Goal: Task Accomplishment & Management: Manage account settings

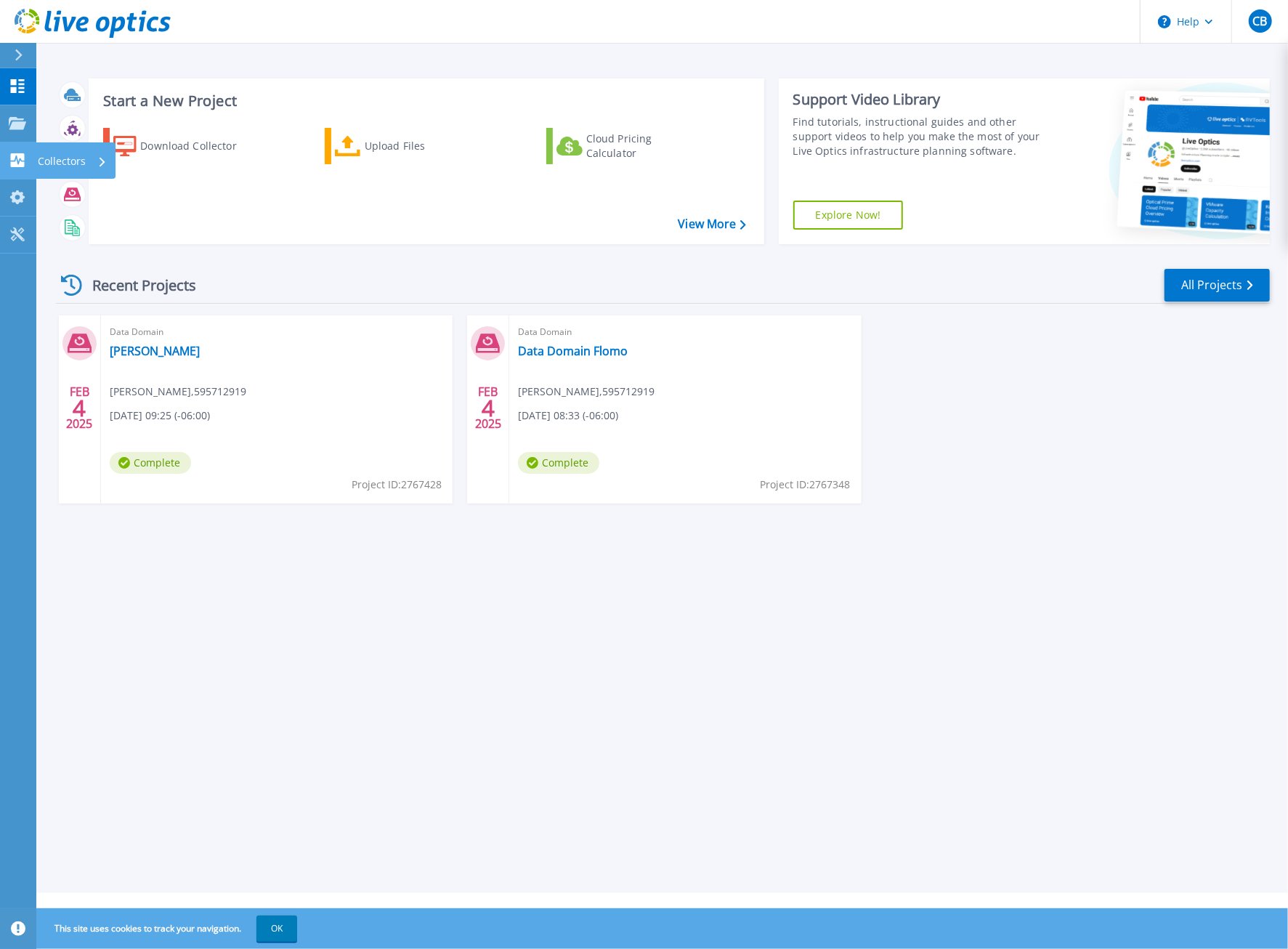
click at [13, 162] on icon at bounding box center [17, 160] width 14 height 14
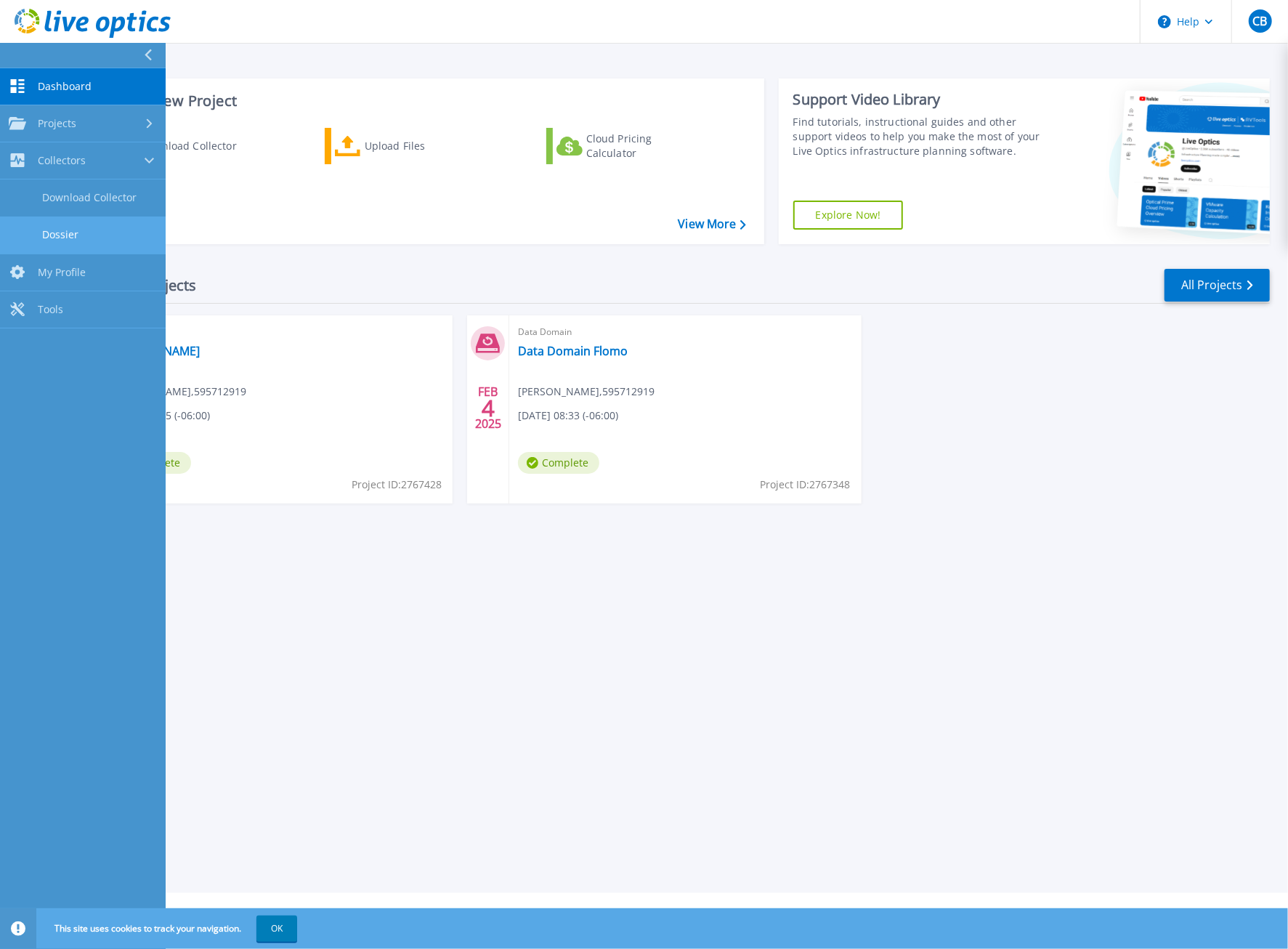
click at [70, 224] on link "Dossier" at bounding box center [83, 235] width 166 height 37
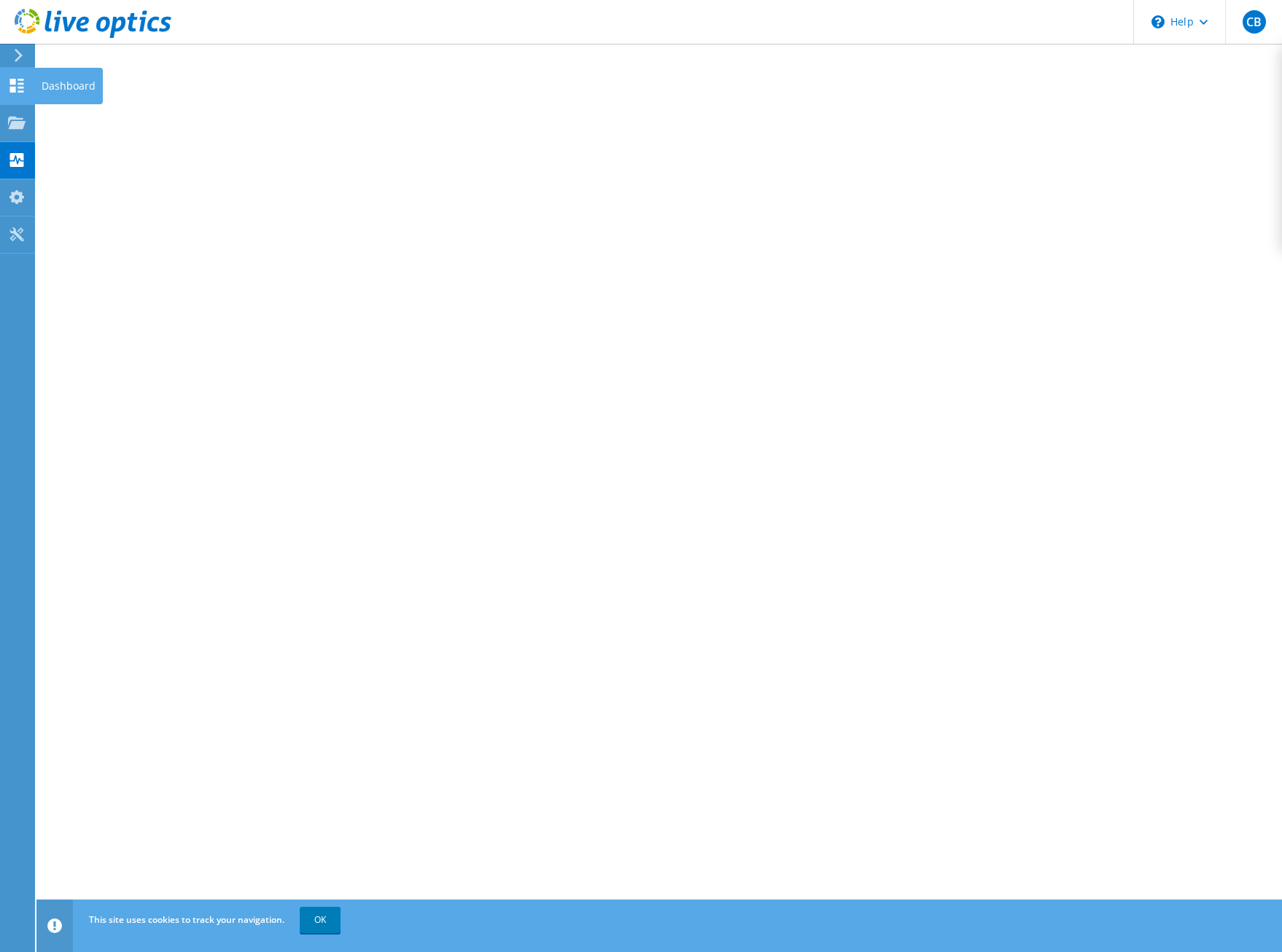
click at [20, 81] on icon at bounding box center [16, 85] width 17 height 14
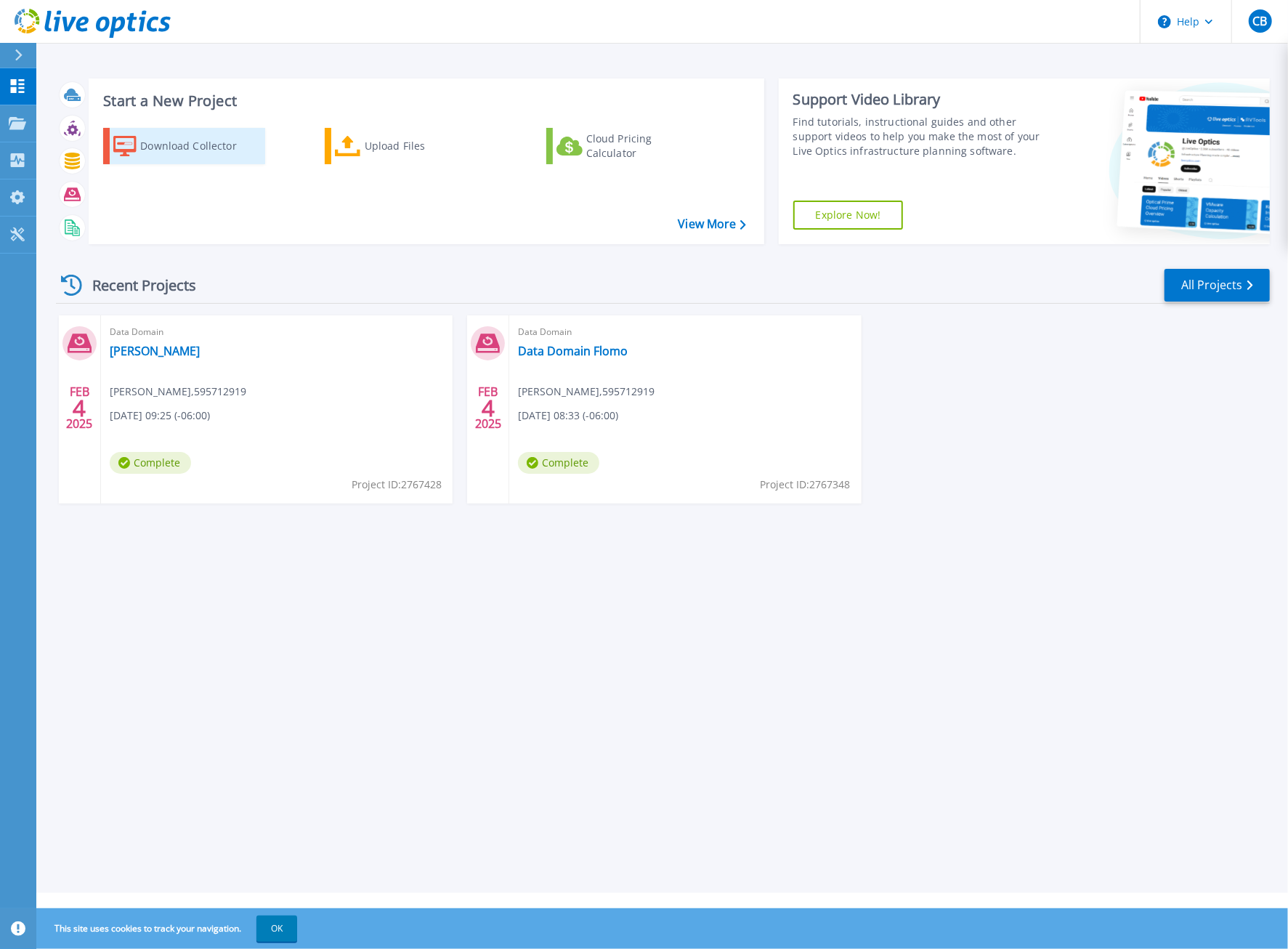
click at [186, 151] on div "Download Collector" at bounding box center [198, 146] width 116 height 29
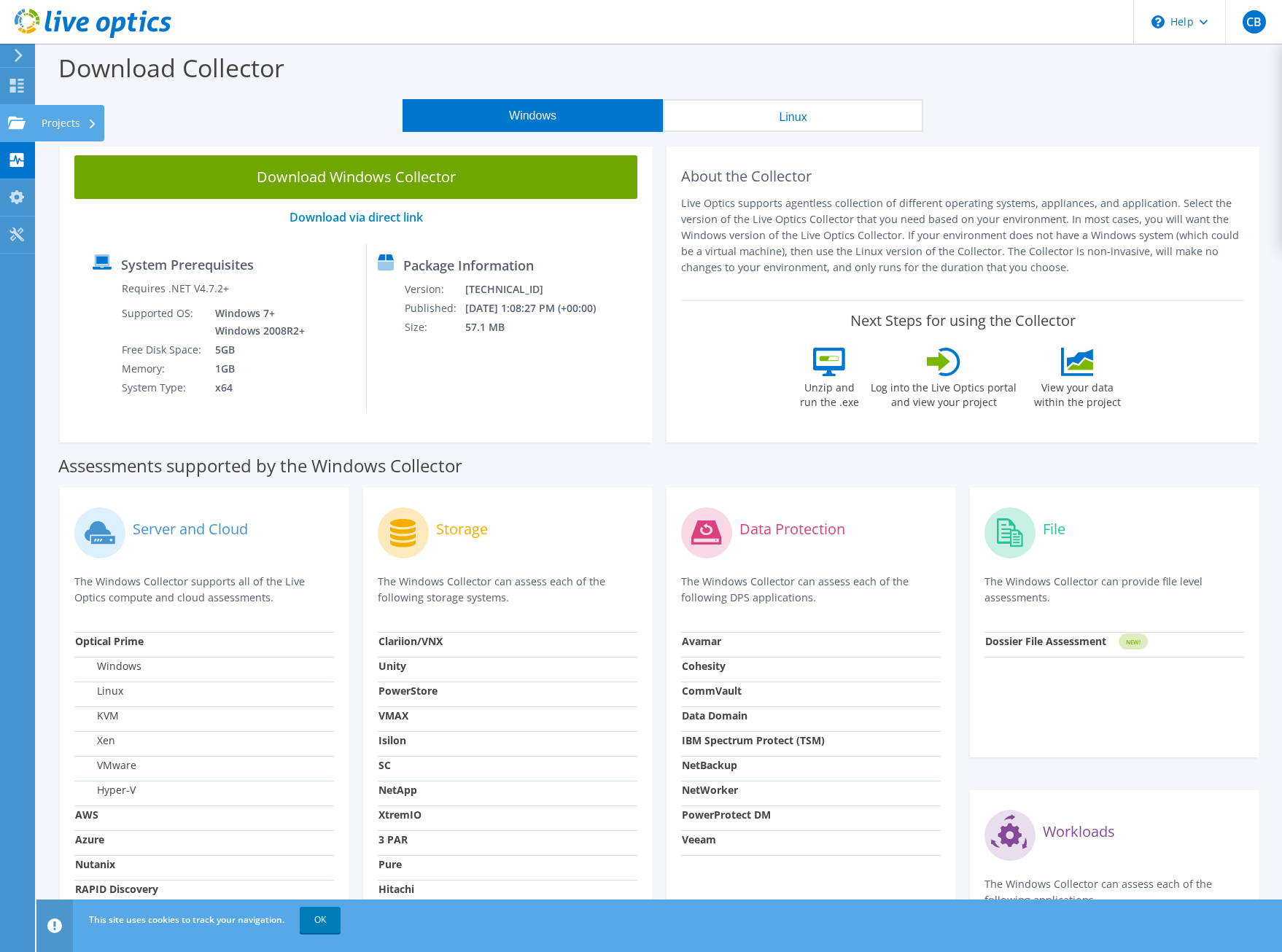
click at [65, 127] on div "Projects" at bounding box center [69, 124] width 70 height 37
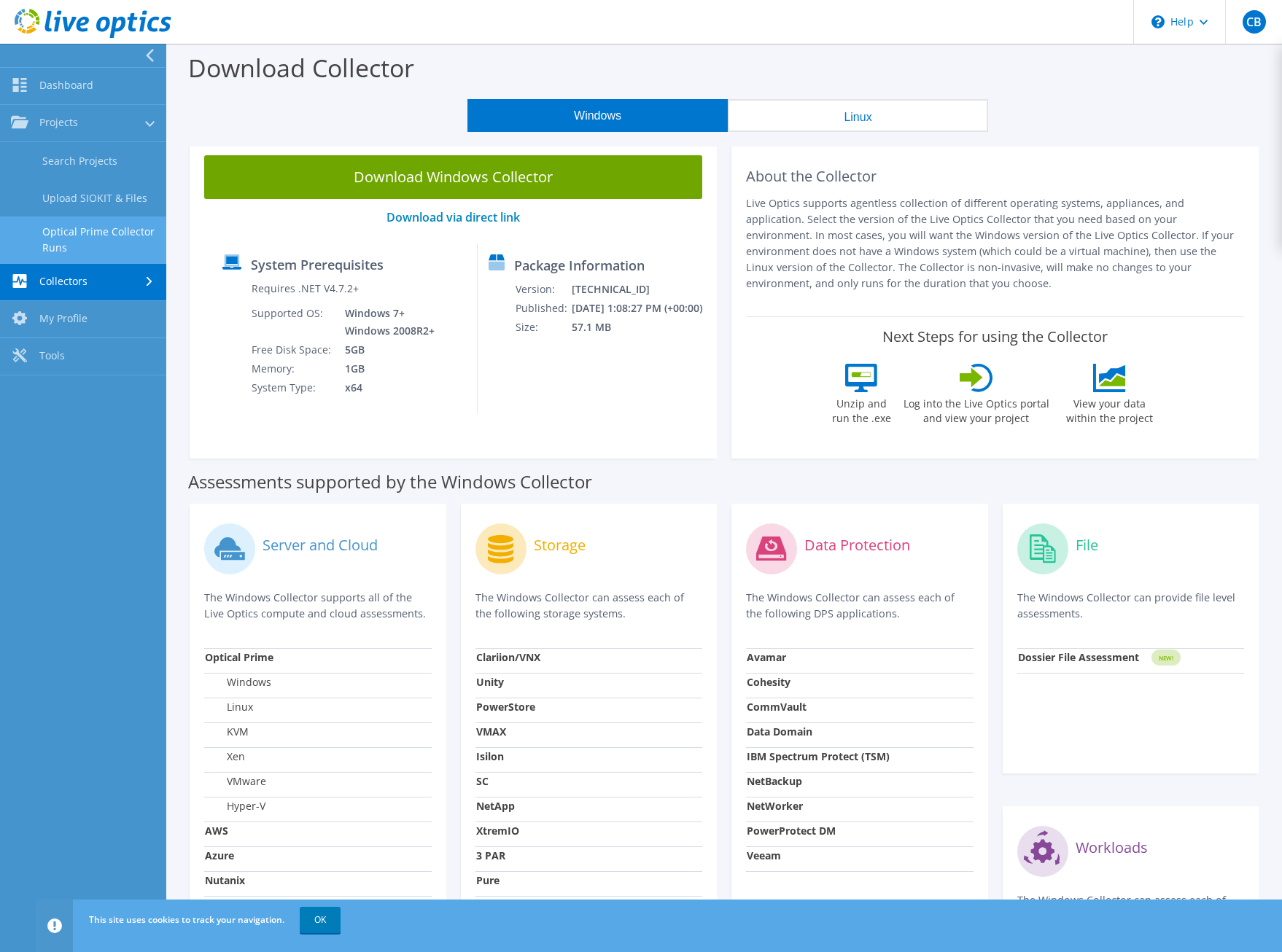
click at [103, 238] on link "Optical Prime Collector Runs" at bounding box center [83, 240] width 167 height 47
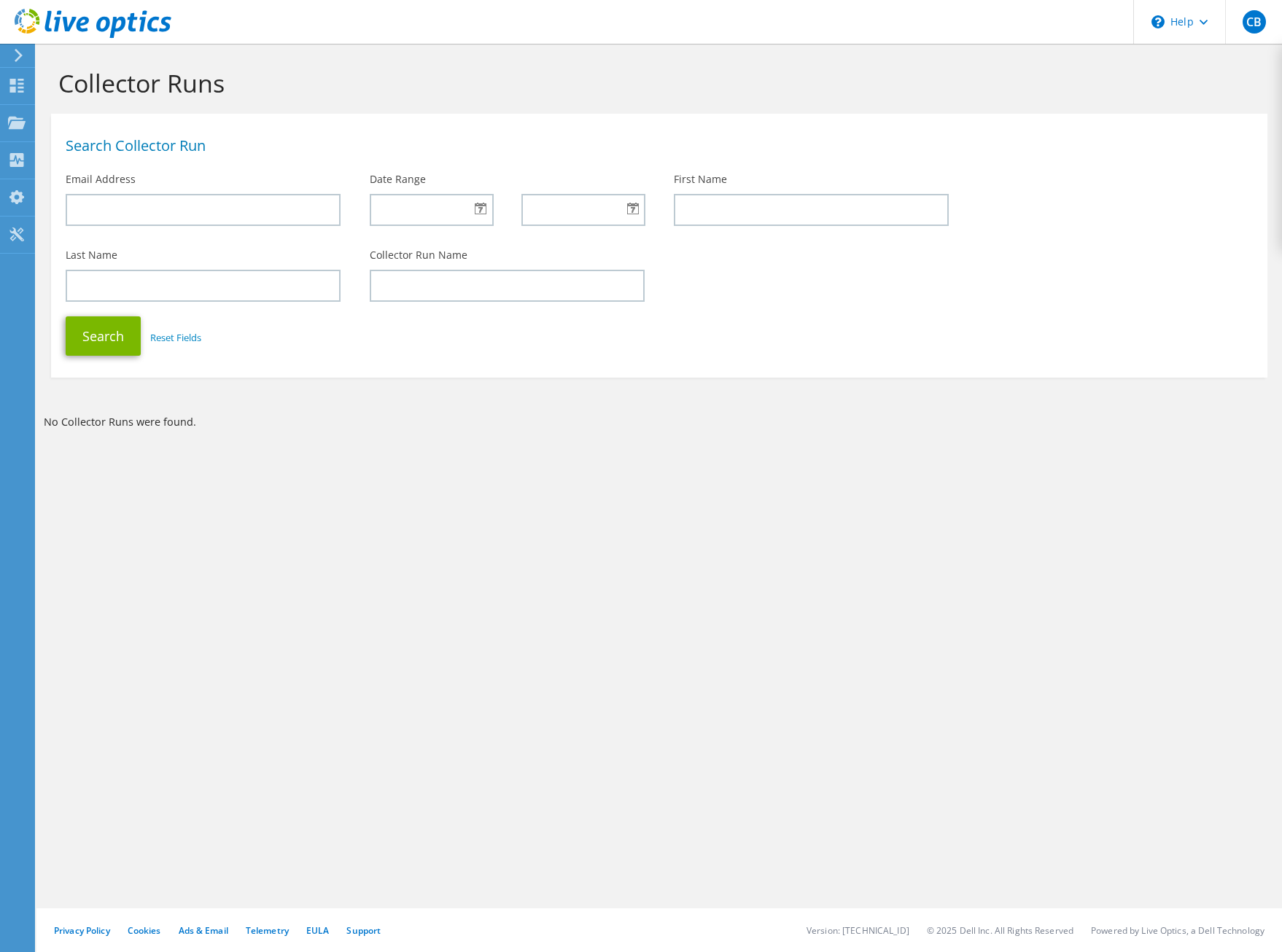
click at [477, 210] on div at bounding box center [431, 210] width 123 height 32
click at [445, 211] on input "text" at bounding box center [431, 210] width 124 height 32
click at [483, 211] on div "10" at bounding box center [431, 210] width 123 height 32
click at [477, 209] on div "10" at bounding box center [431, 210] width 123 height 32
click at [432, 209] on input "10" at bounding box center [431, 210] width 124 height 32
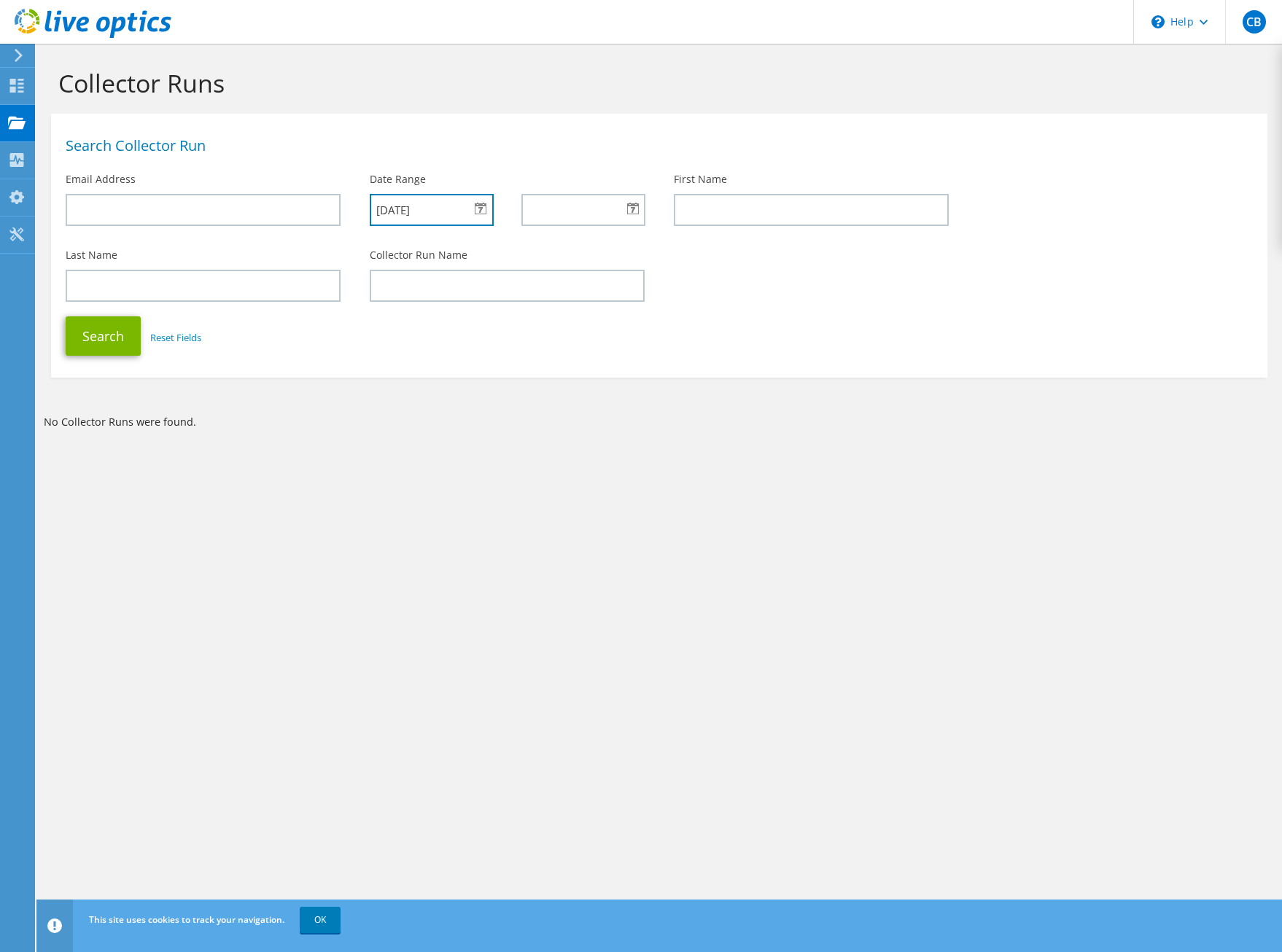
type input "10/6/2025"
click at [632, 210] on div at bounding box center [583, 210] width 123 height 32
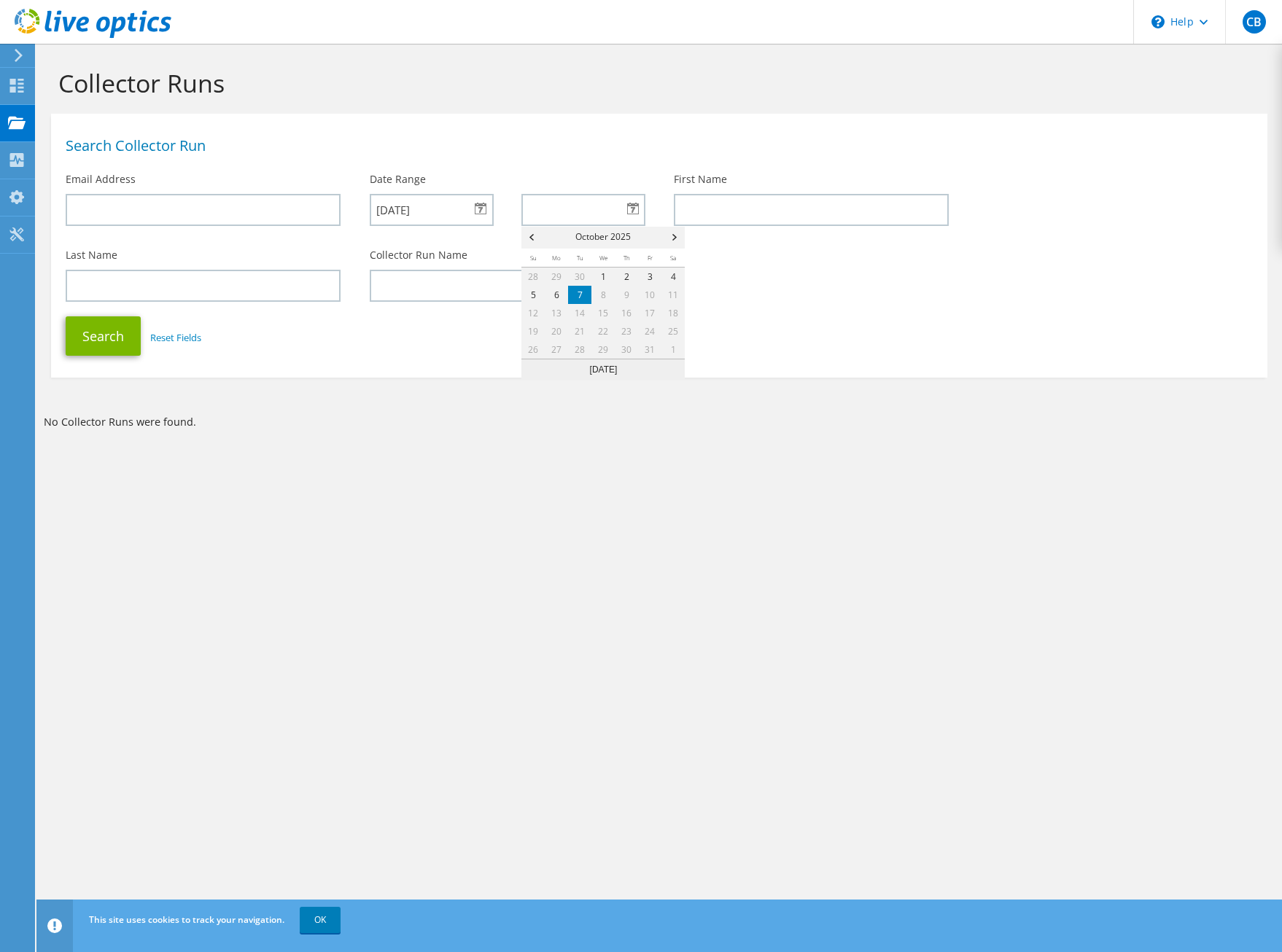
click at [576, 297] on link "7" at bounding box center [580, 295] width 23 height 18
type input "10/07/2025"
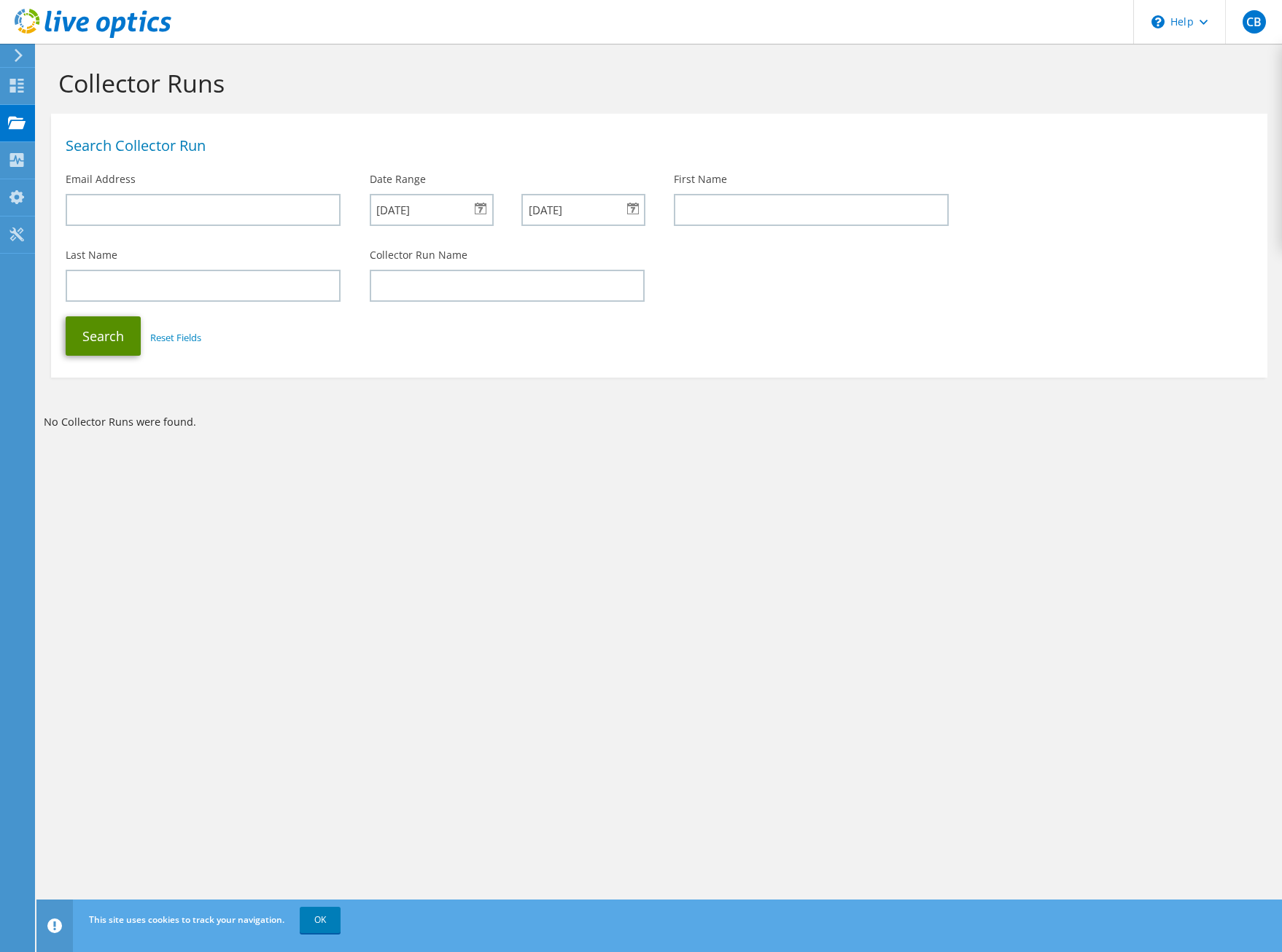
click at [121, 348] on button "Search" at bounding box center [103, 336] width 75 height 39
click at [477, 211] on div "[DATE]" at bounding box center [431, 210] width 123 height 32
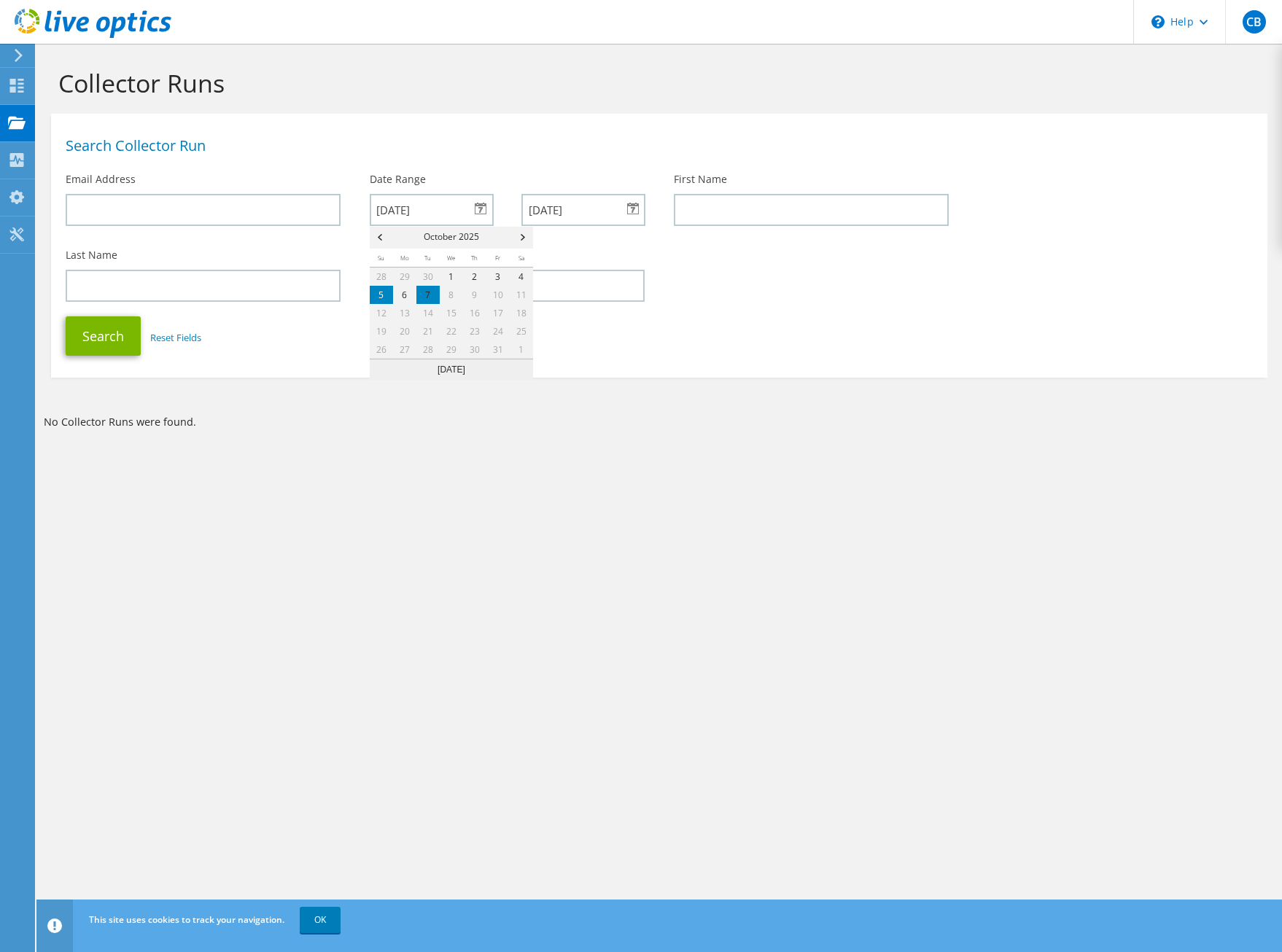
click at [386, 297] on link "5" at bounding box center [381, 295] width 23 height 18
type input "[DATE]"
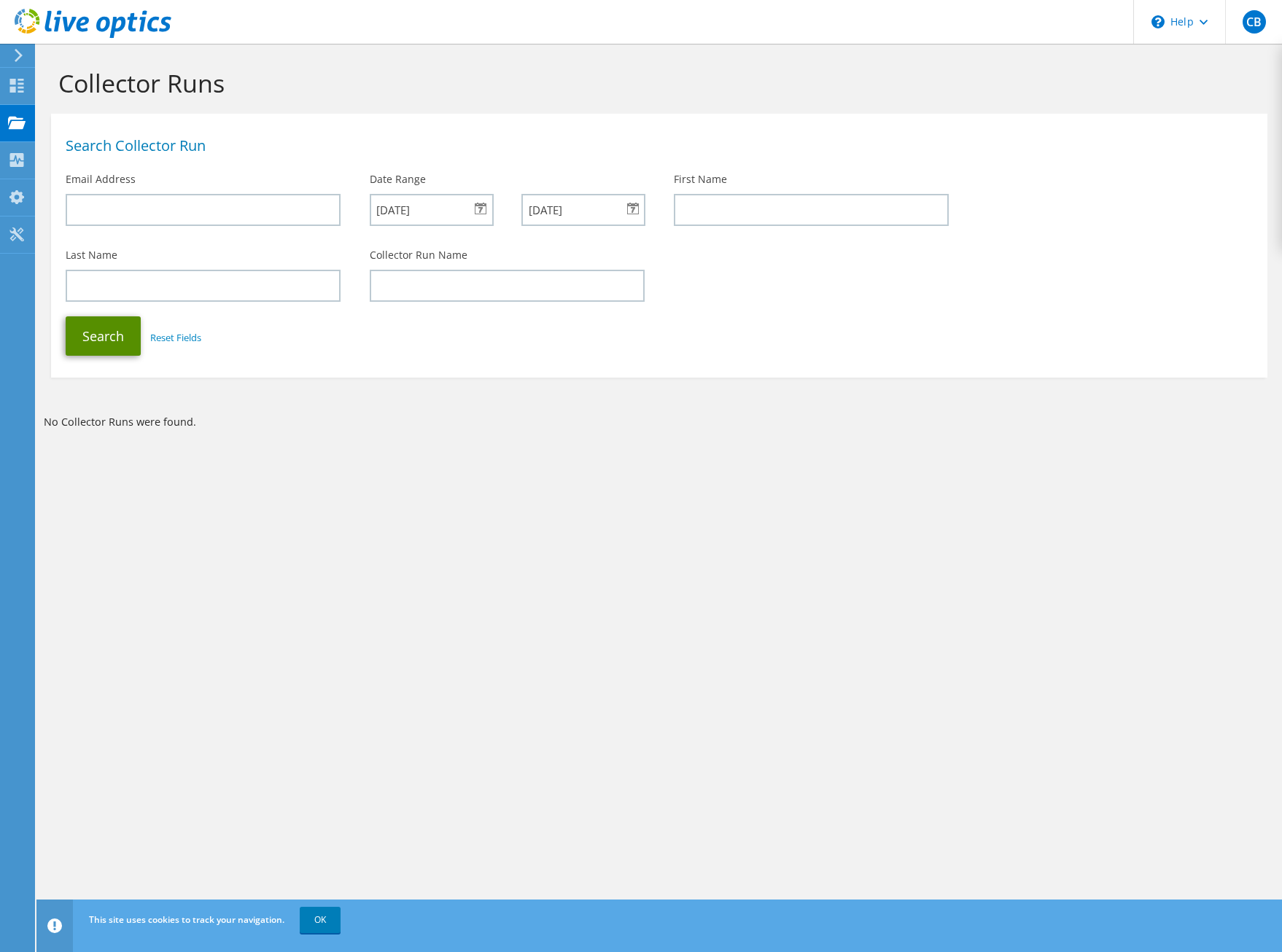
click at [105, 338] on button "Search" at bounding box center [103, 336] width 75 height 39
click at [420, 279] on input "text" at bounding box center [507, 286] width 275 height 32
type input "H"
type input "HYPERV1-SVR"
click at [108, 333] on button "Search" at bounding box center [103, 336] width 75 height 39
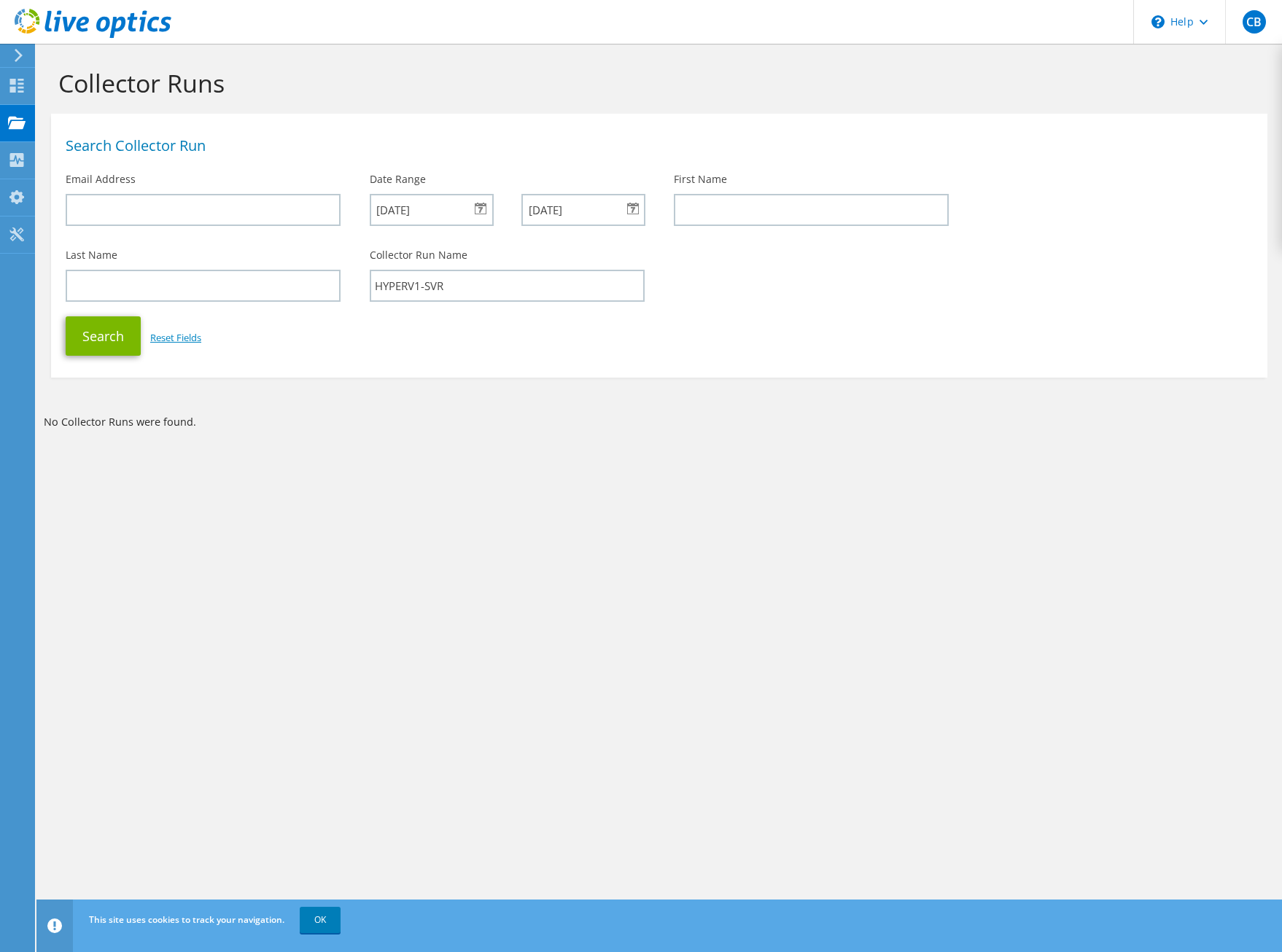
click at [165, 338] on link "Reset Fields" at bounding box center [176, 338] width 51 height 13
click at [84, 335] on button "Search" at bounding box center [103, 336] width 75 height 39
click at [335, 919] on link "OK" at bounding box center [320, 920] width 41 height 27
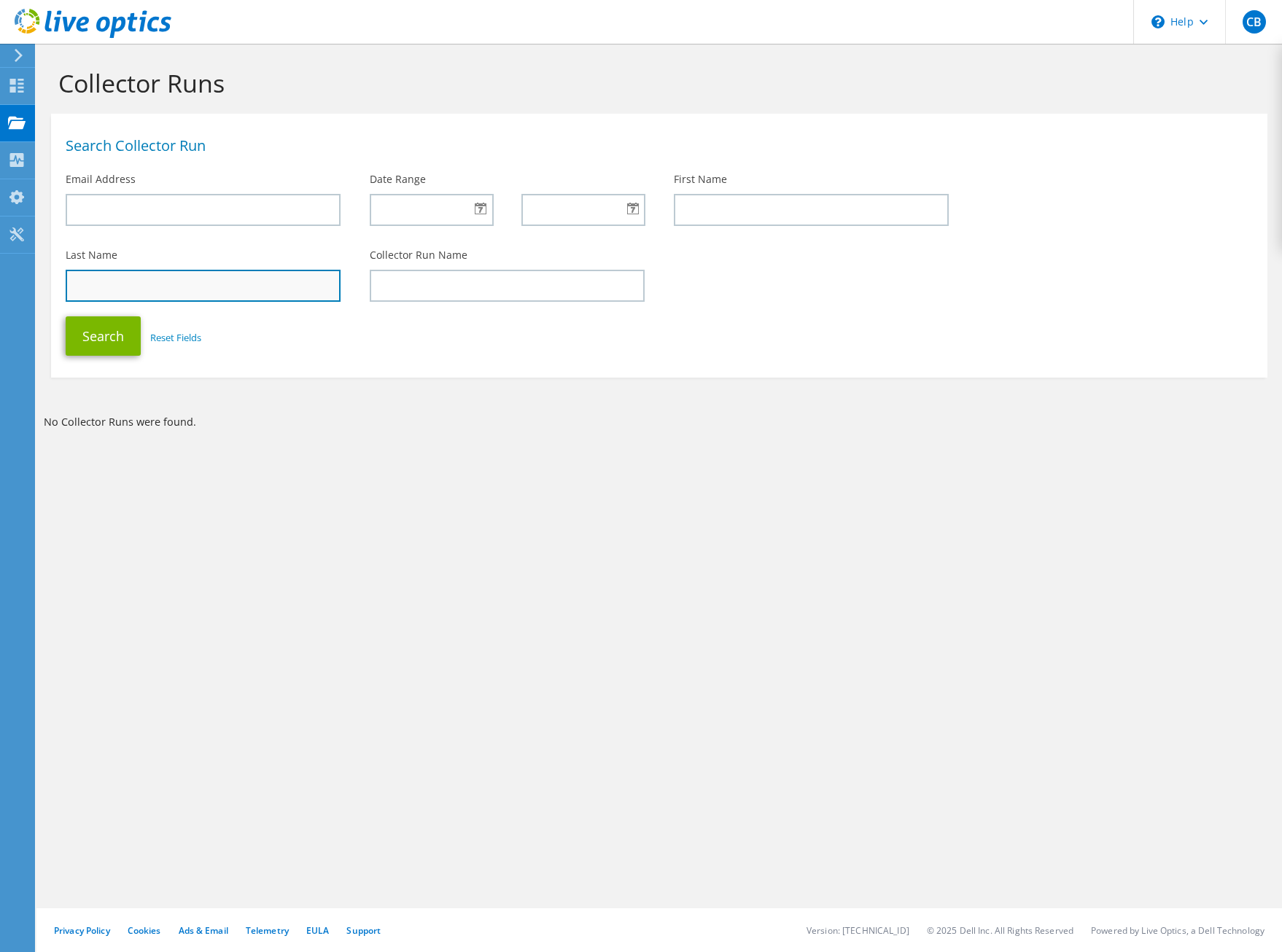
click at [153, 285] on input "text" at bounding box center [203, 286] width 275 height 32
type input "BOSS"
click at [111, 348] on button "Search" at bounding box center [103, 336] width 75 height 39
click at [83, 143] on h1 "Search Collector Run" at bounding box center [656, 146] width 1180 height 15
click at [16, 128] on use at bounding box center [16, 123] width 17 height 13
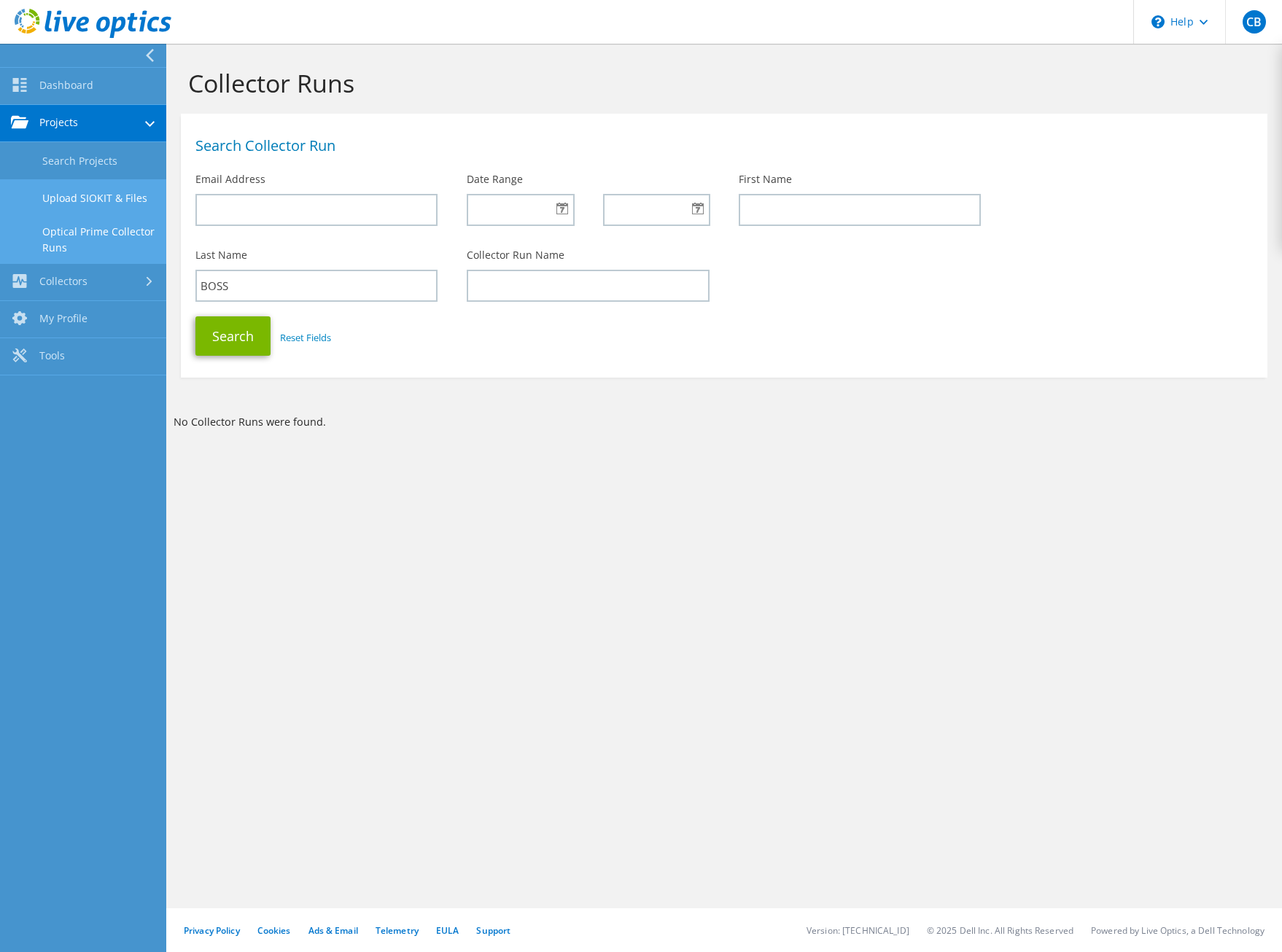
click at [71, 191] on link "Upload SIOKIT & Files" at bounding box center [83, 198] width 167 height 38
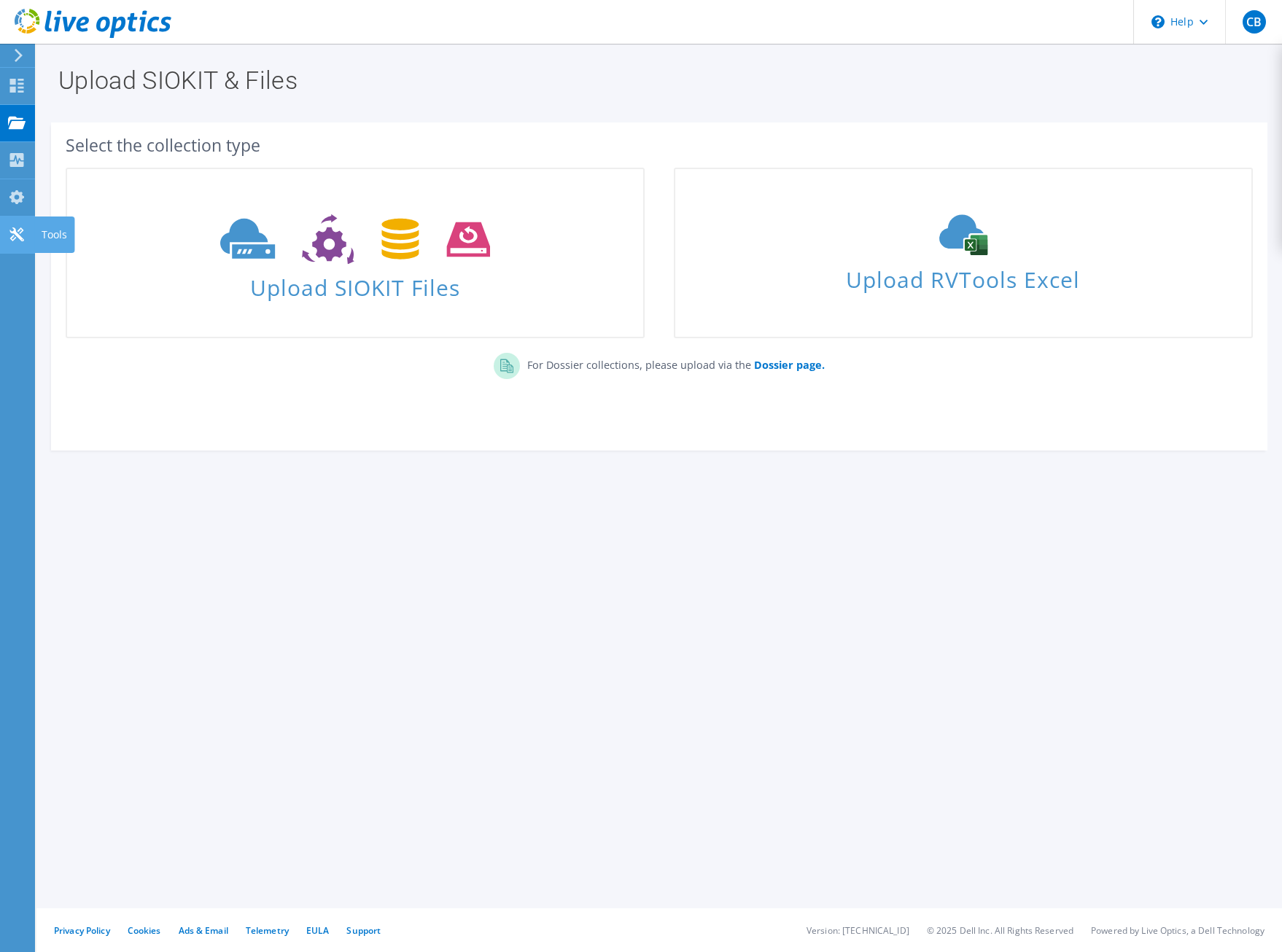
click at [13, 236] on use at bounding box center [16, 234] width 14 height 14
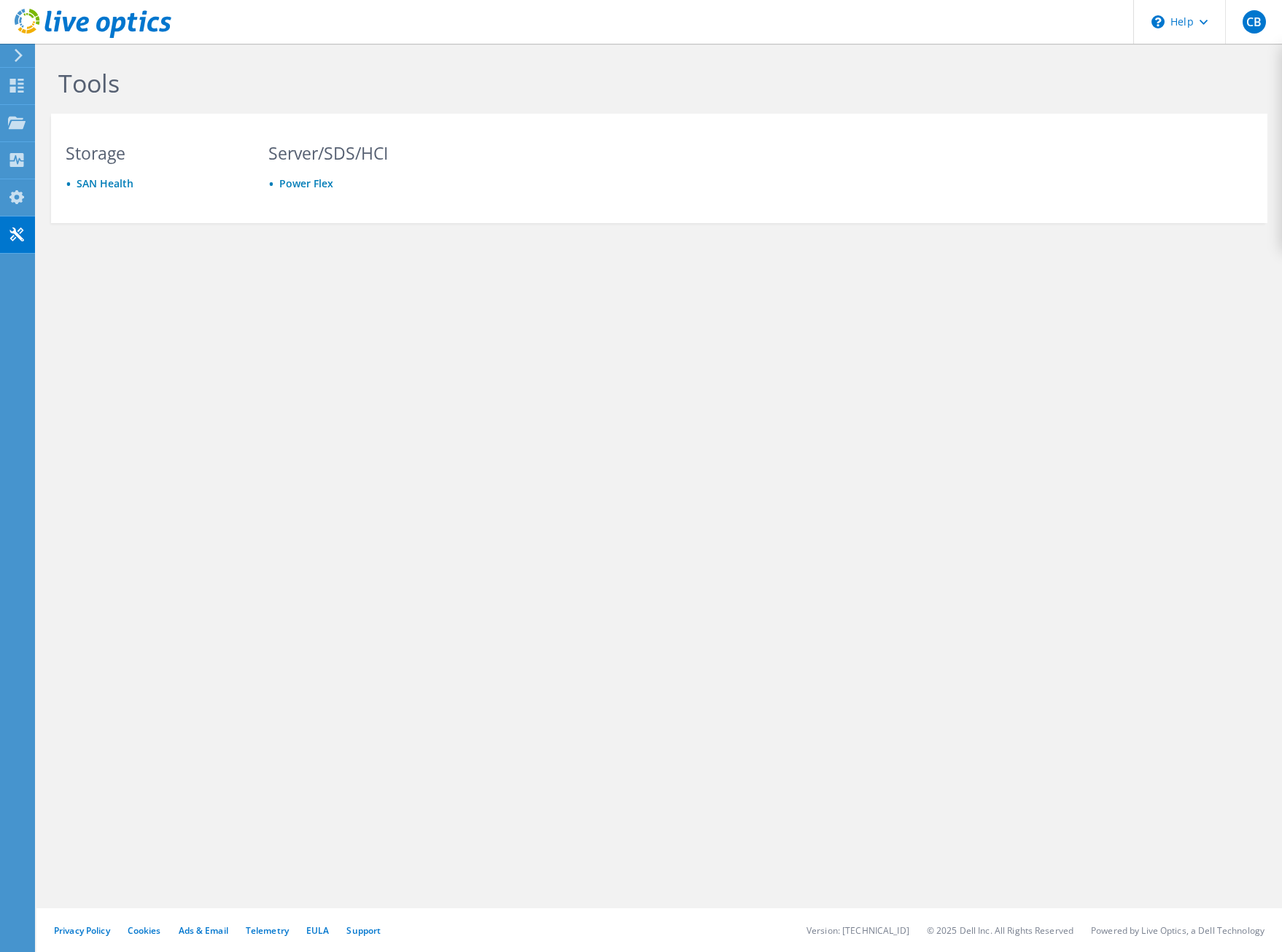
click at [20, 56] on use at bounding box center [18, 55] width 8 height 13
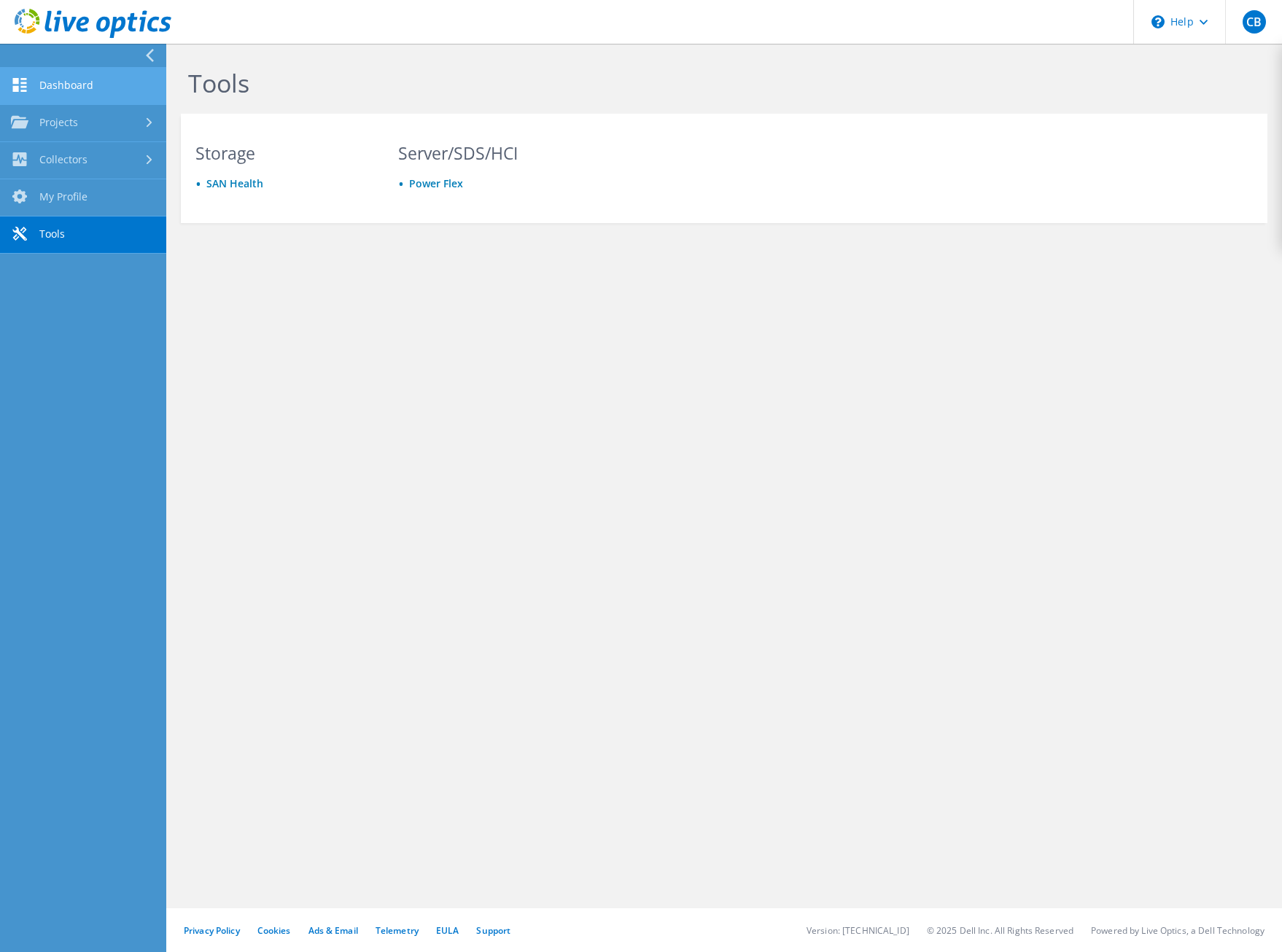
click at [39, 81] on link "Dashboard" at bounding box center [83, 86] width 167 height 38
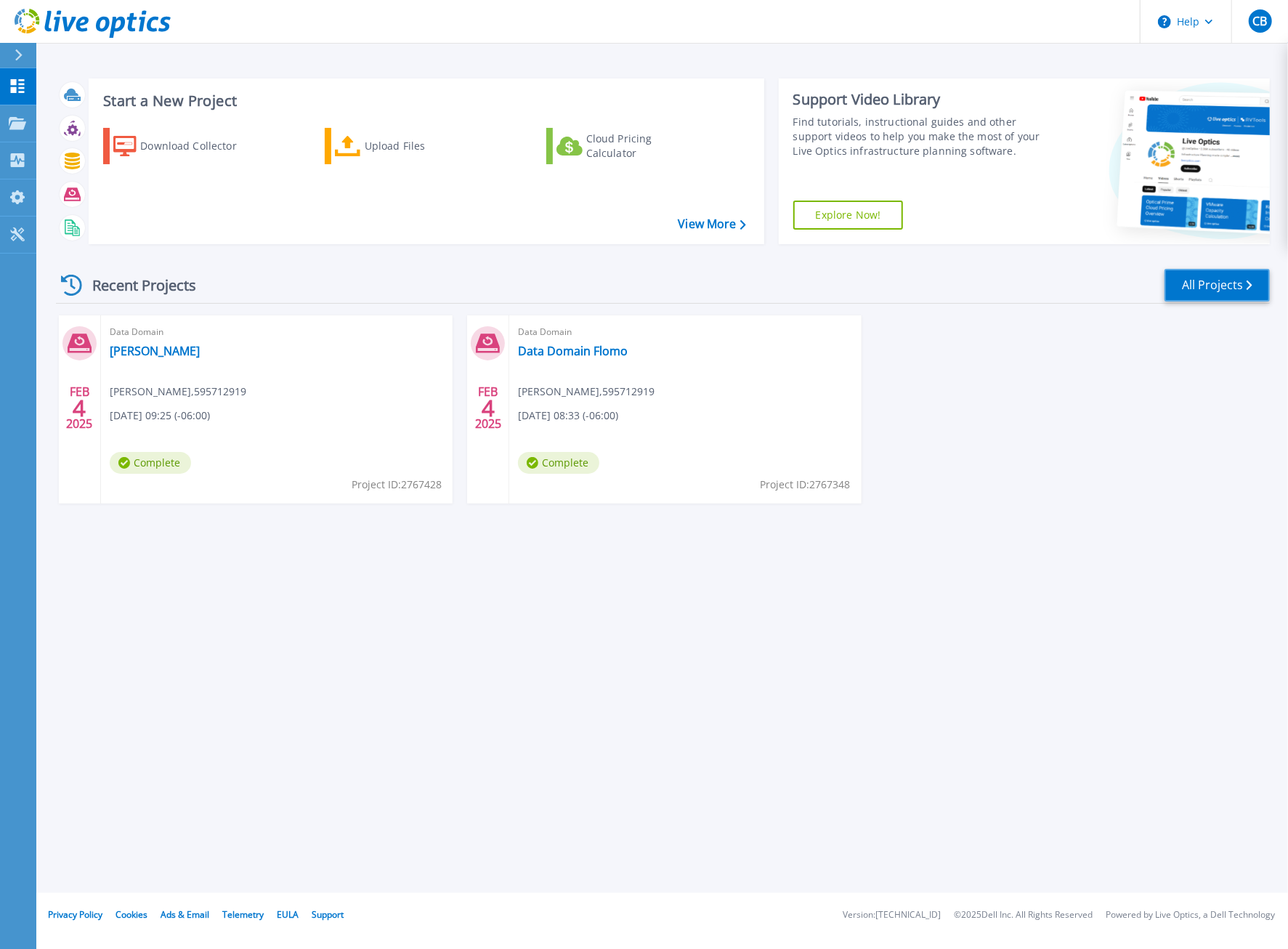
click at [1183, 282] on link "All Projects" at bounding box center [1217, 286] width 105 height 33
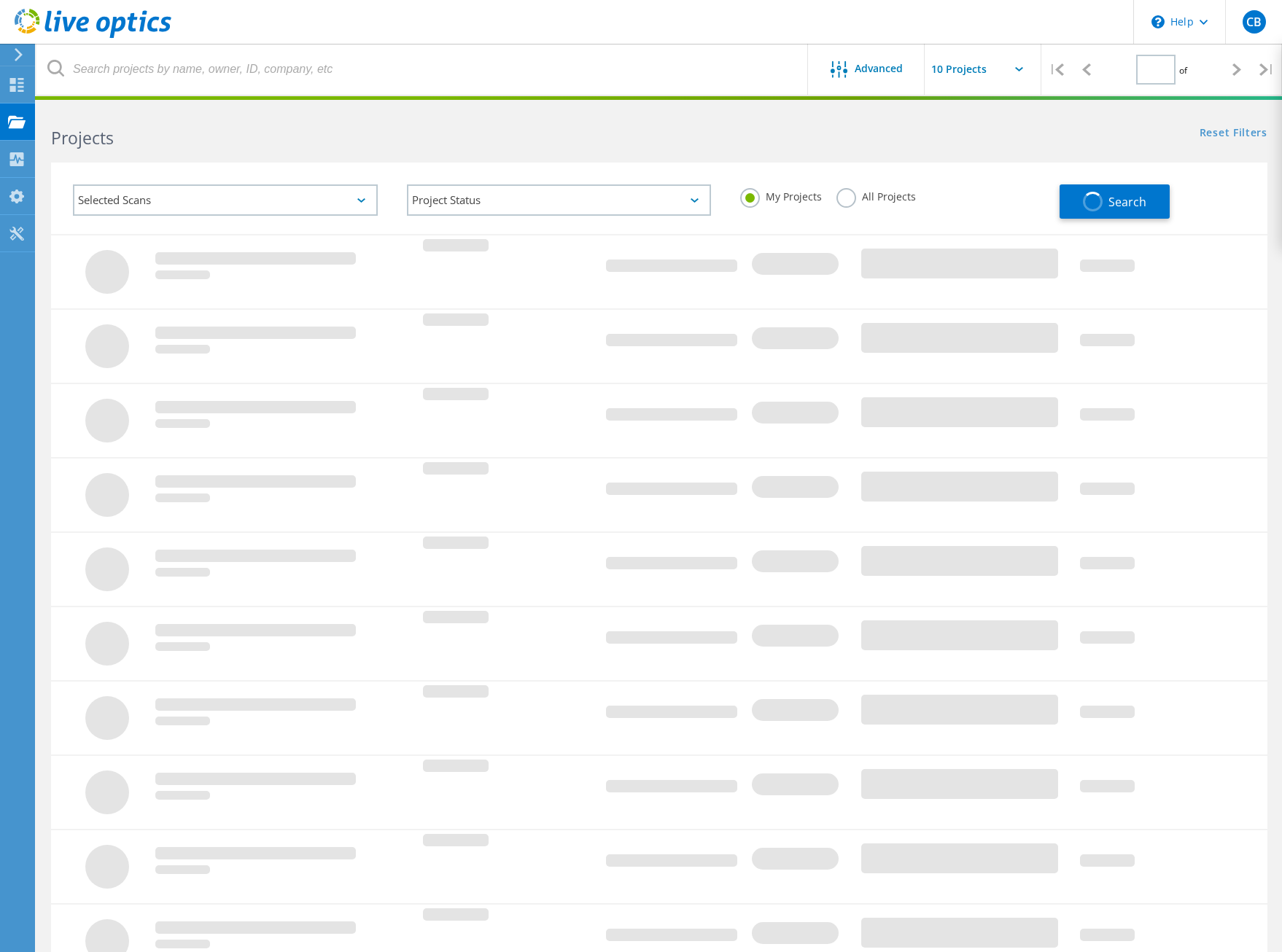
type input "1"
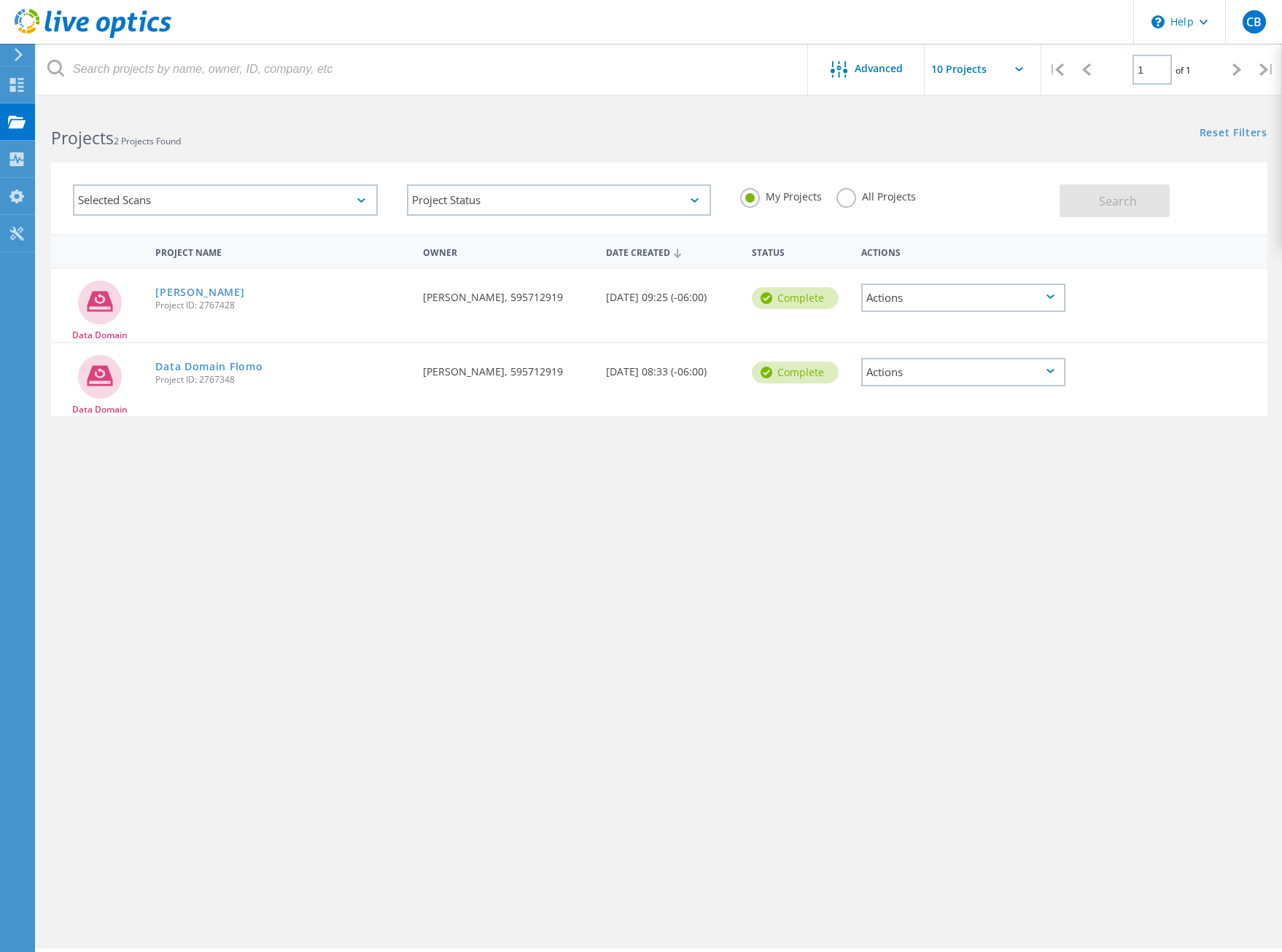
click at [273, 200] on div "Selected Scans" at bounding box center [225, 200] width 305 height 31
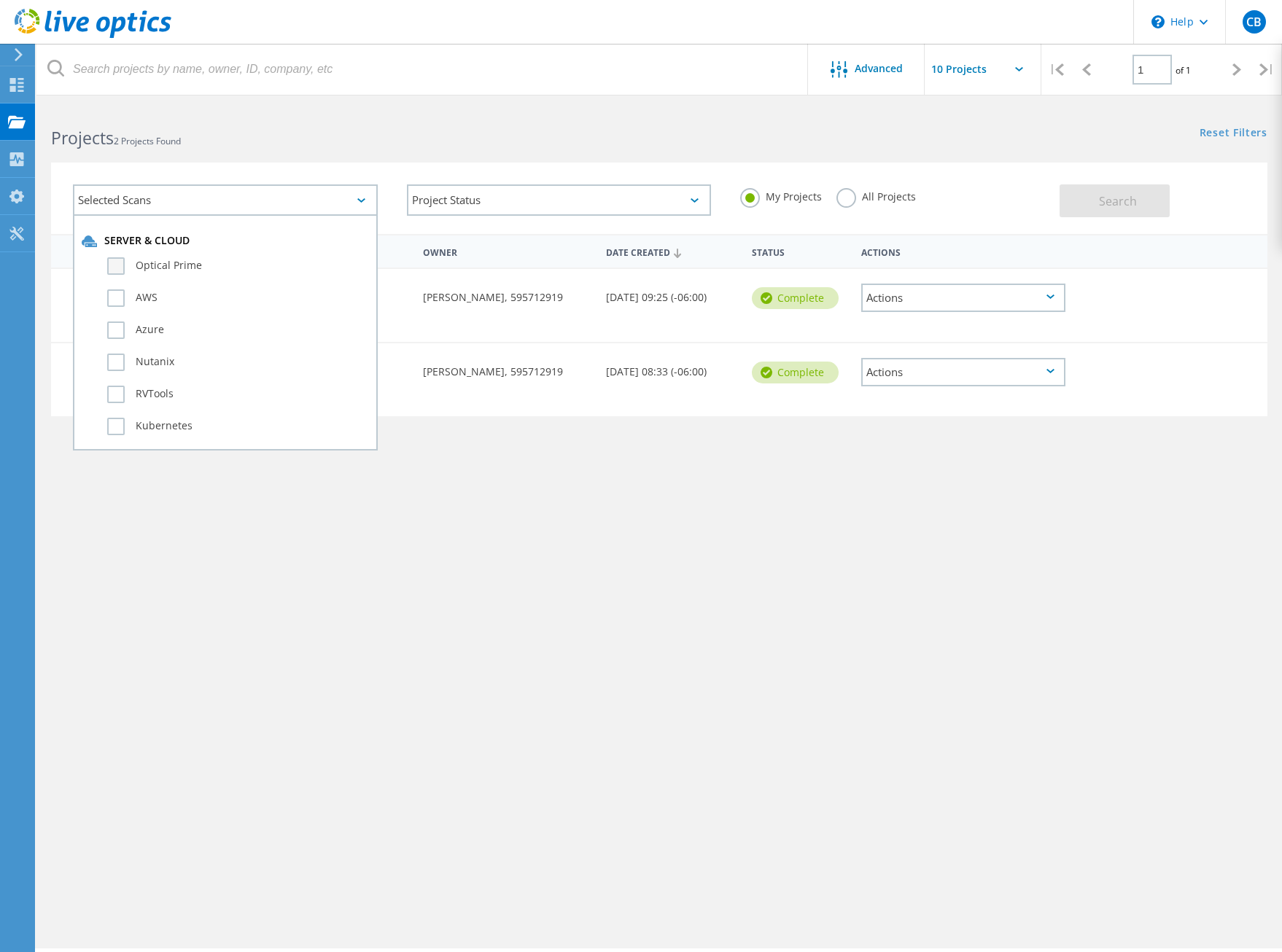
click at [113, 270] on label "Optical Prime" at bounding box center [238, 265] width 262 height 17
click at [0, 0] on input "Optical Prime" at bounding box center [0, 0] width 0 height 0
click at [362, 531] on div "Project Name Owner Date Created Status Actions Data Domain DD Flomo Project ID:…" at bounding box center [659, 424] width 1217 height 379
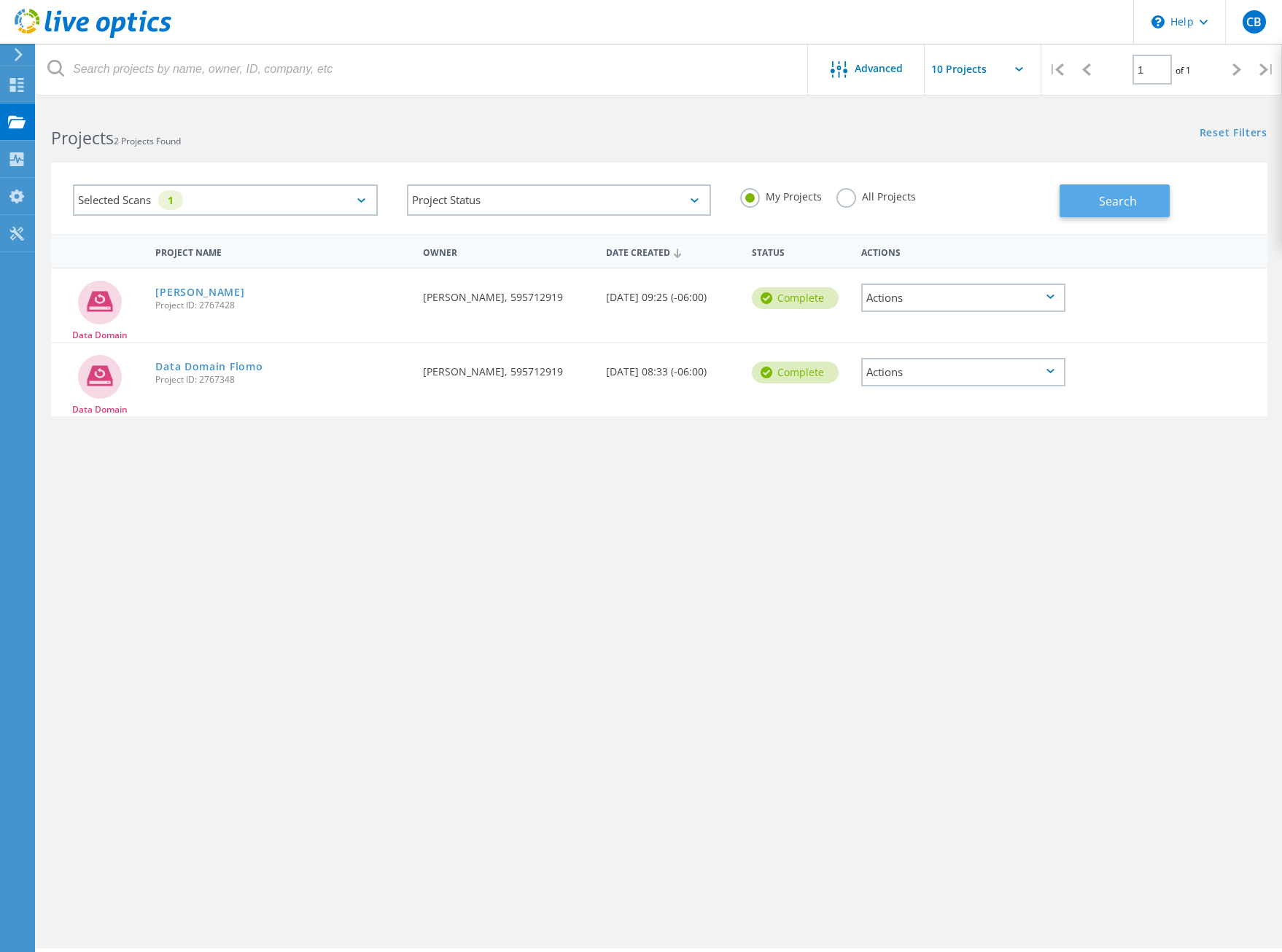
click at [1092, 201] on button "Search" at bounding box center [1114, 201] width 110 height 33
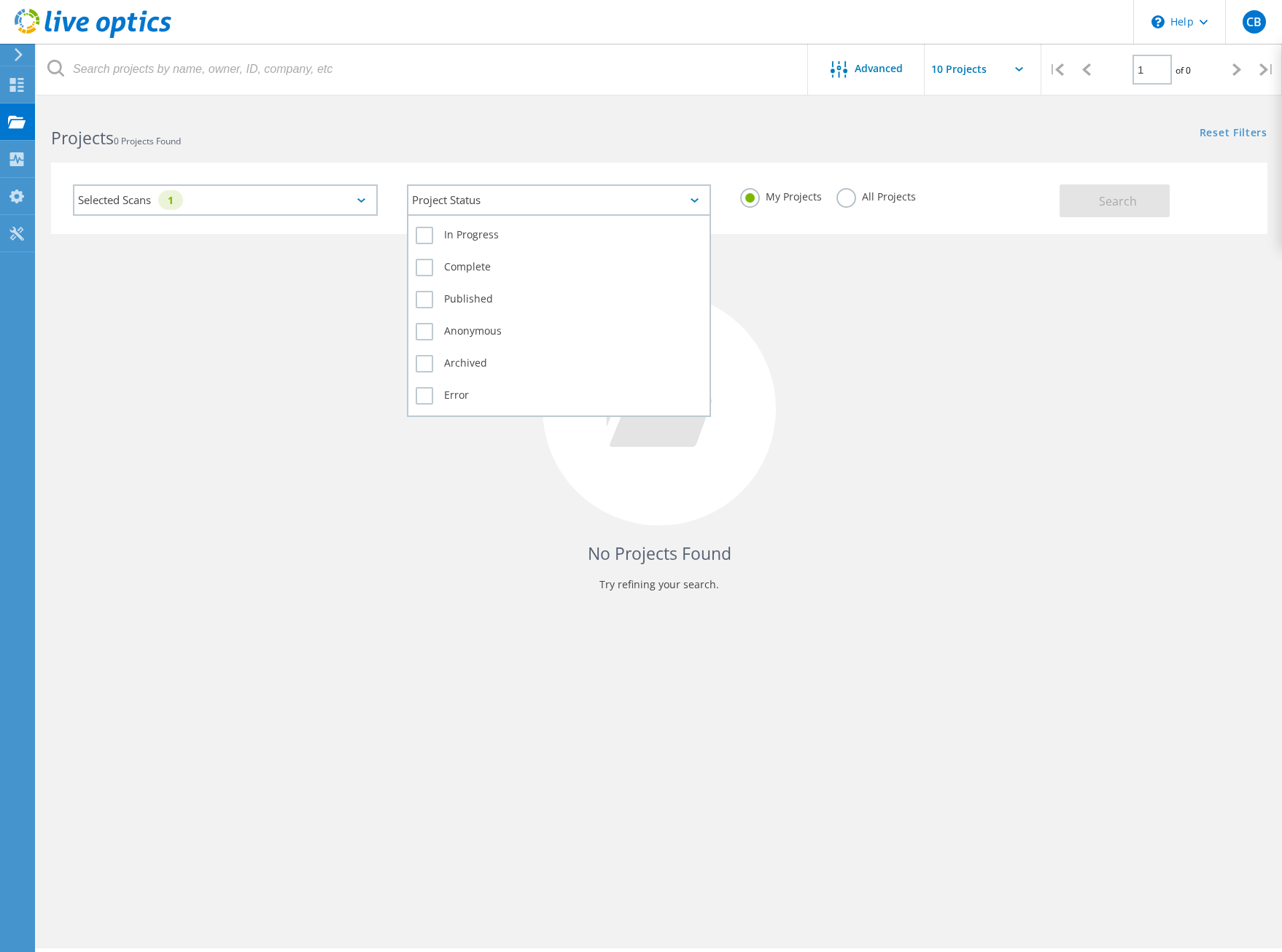
click at [664, 202] on div "Project Status" at bounding box center [559, 200] width 305 height 31
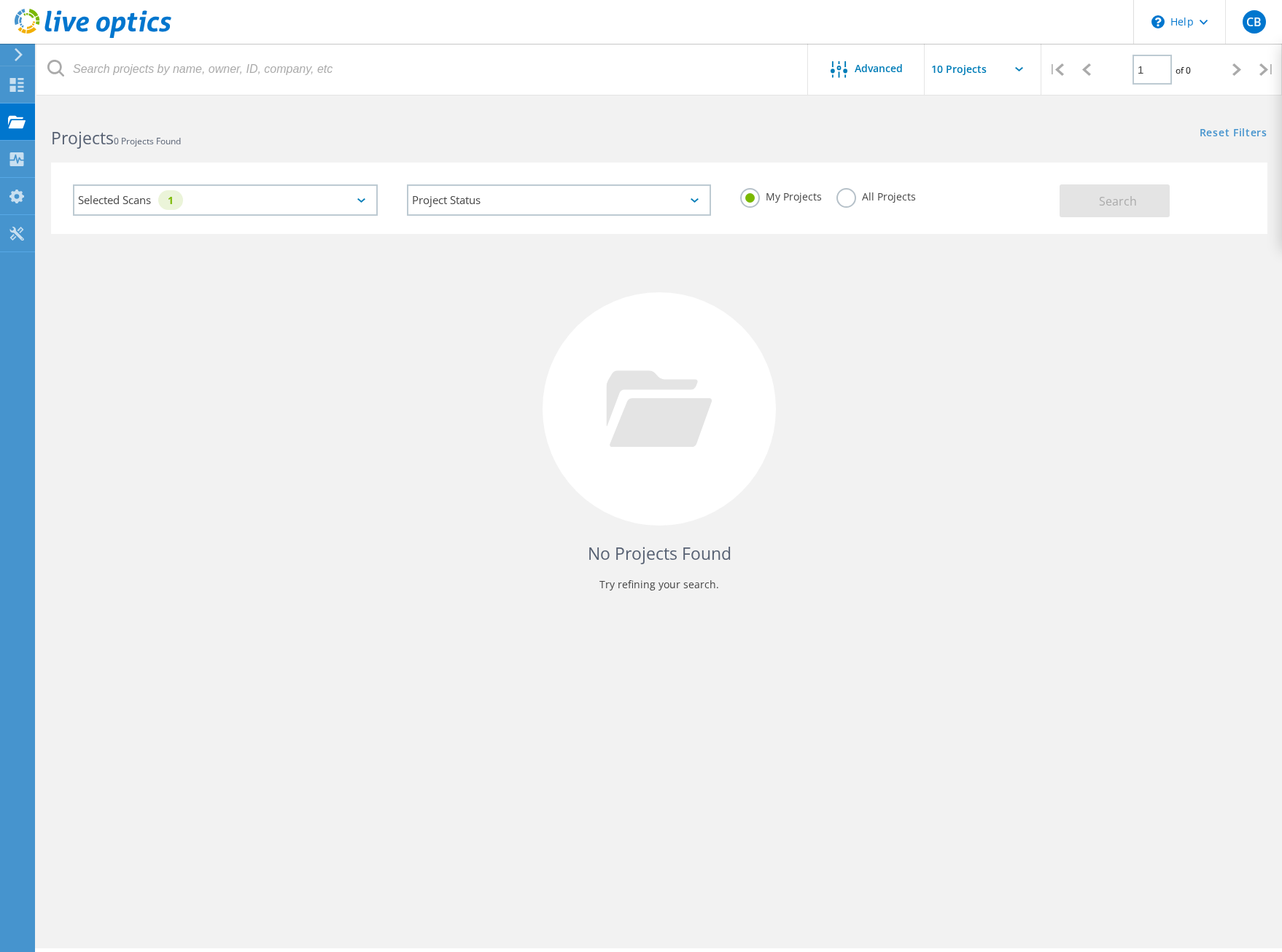
click at [856, 198] on label "All Projects" at bounding box center [876, 195] width 80 height 14
click at [0, 0] on input "All Projects" at bounding box center [0, 0] width 0 height 0
click at [1081, 199] on button "Search" at bounding box center [1114, 201] width 110 height 33
click at [330, 203] on div "Selected Scans 1" at bounding box center [225, 200] width 305 height 31
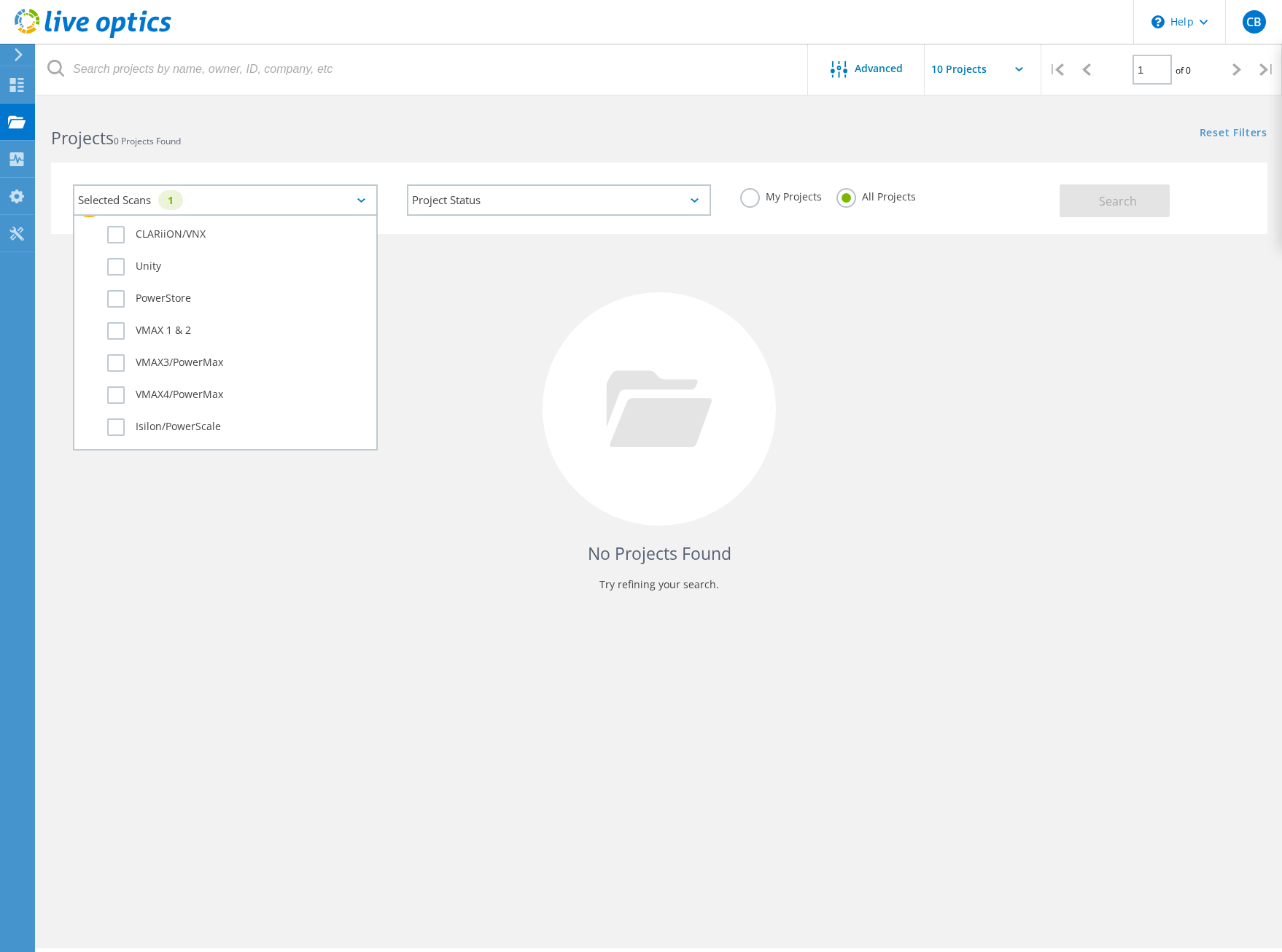
scroll to position [364, 0]
click at [114, 287] on label "PowerStore" at bounding box center [238, 283] width 262 height 17
click at [0, 0] on input "PowerStore" at bounding box center [0, 0] width 0 height 0
click at [1085, 191] on button "Search" at bounding box center [1114, 201] width 110 height 33
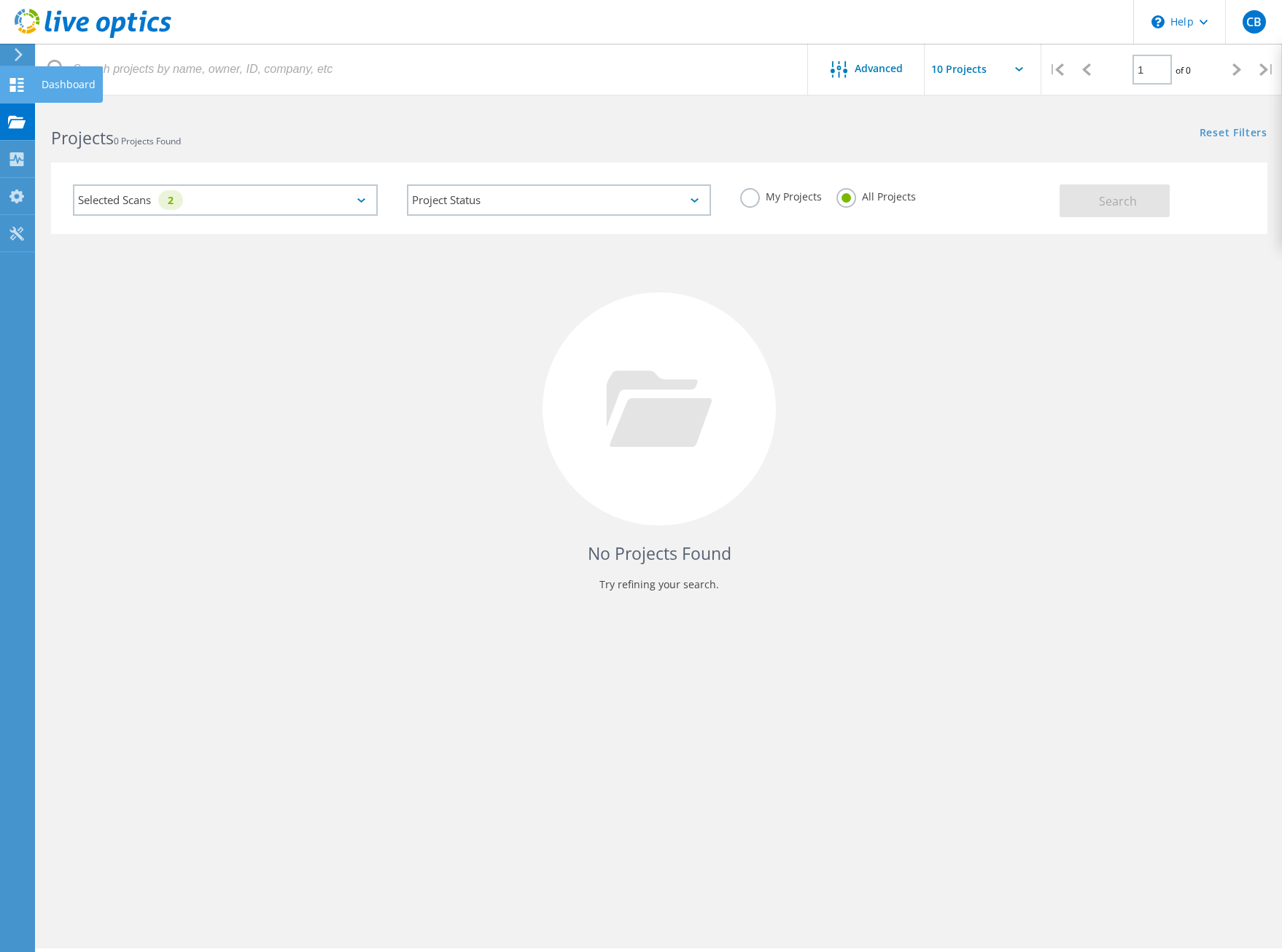
click at [13, 83] on icon at bounding box center [16, 84] width 17 height 14
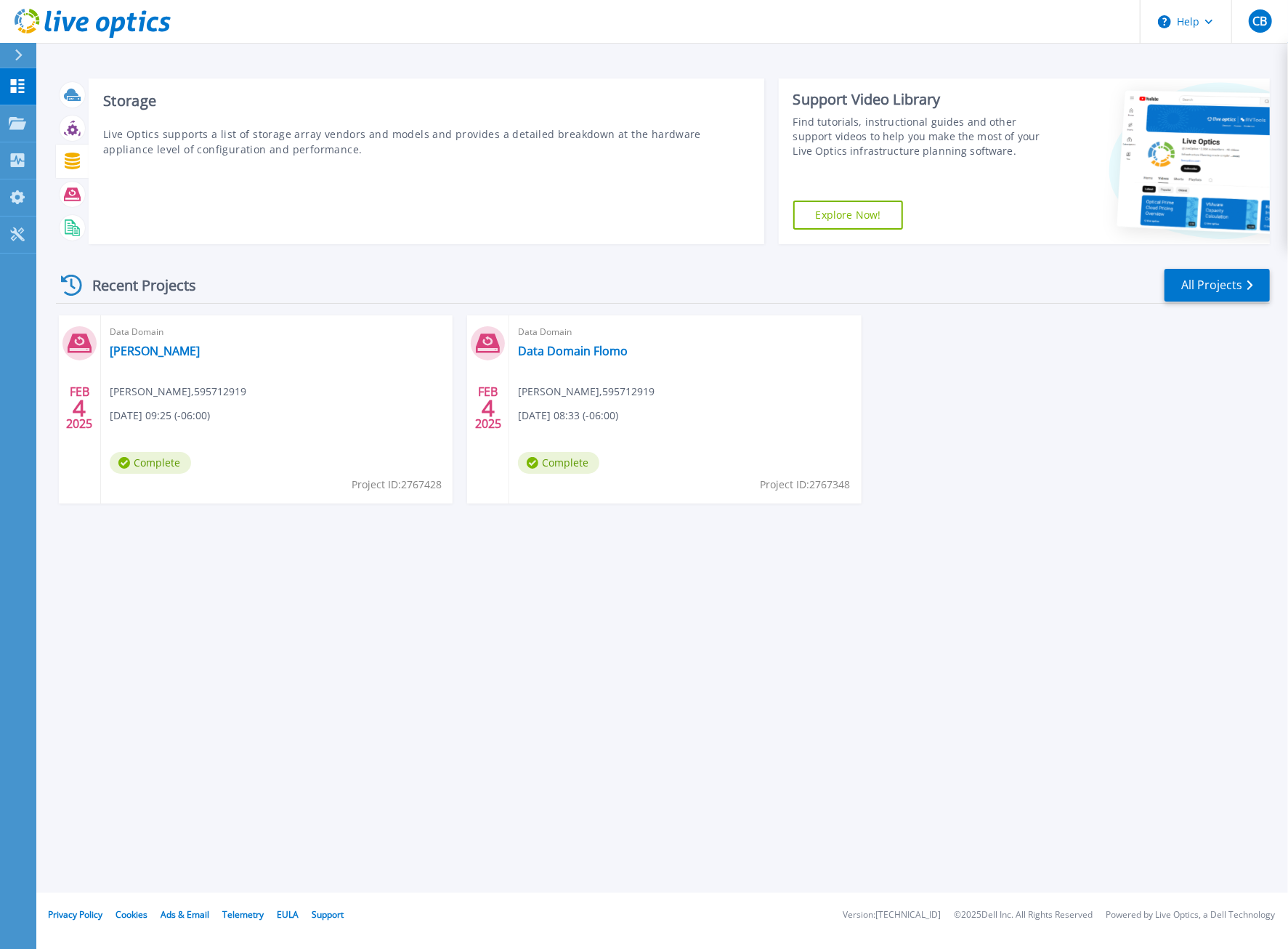
click at [64, 161] on icon at bounding box center [72, 161] width 16 height 16
click at [71, 161] on icon at bounding box center [72, 161] width 16 height 16
click at [71, 195] on icon at bounding box center [72, 194] width 16 height 16
click at [71, 194] on icon at bounding box center [72, 194] width 16 height 16
click at [71, 225] on rect at bounding box center [70, 225] width 5 height 1
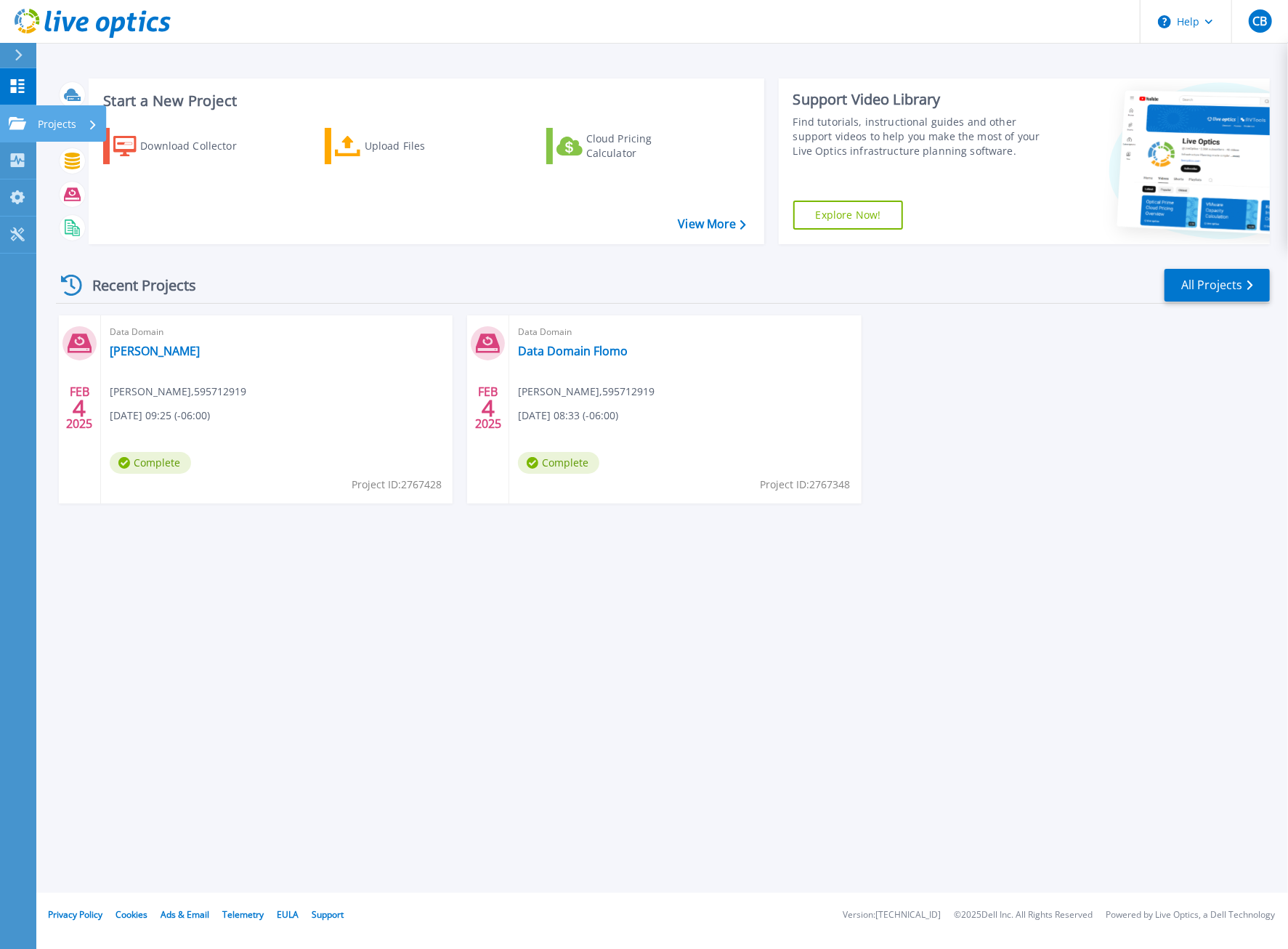
click at [26, 130] on link "Projects Projects" at bounding box center [18, 123] width 36 height 37
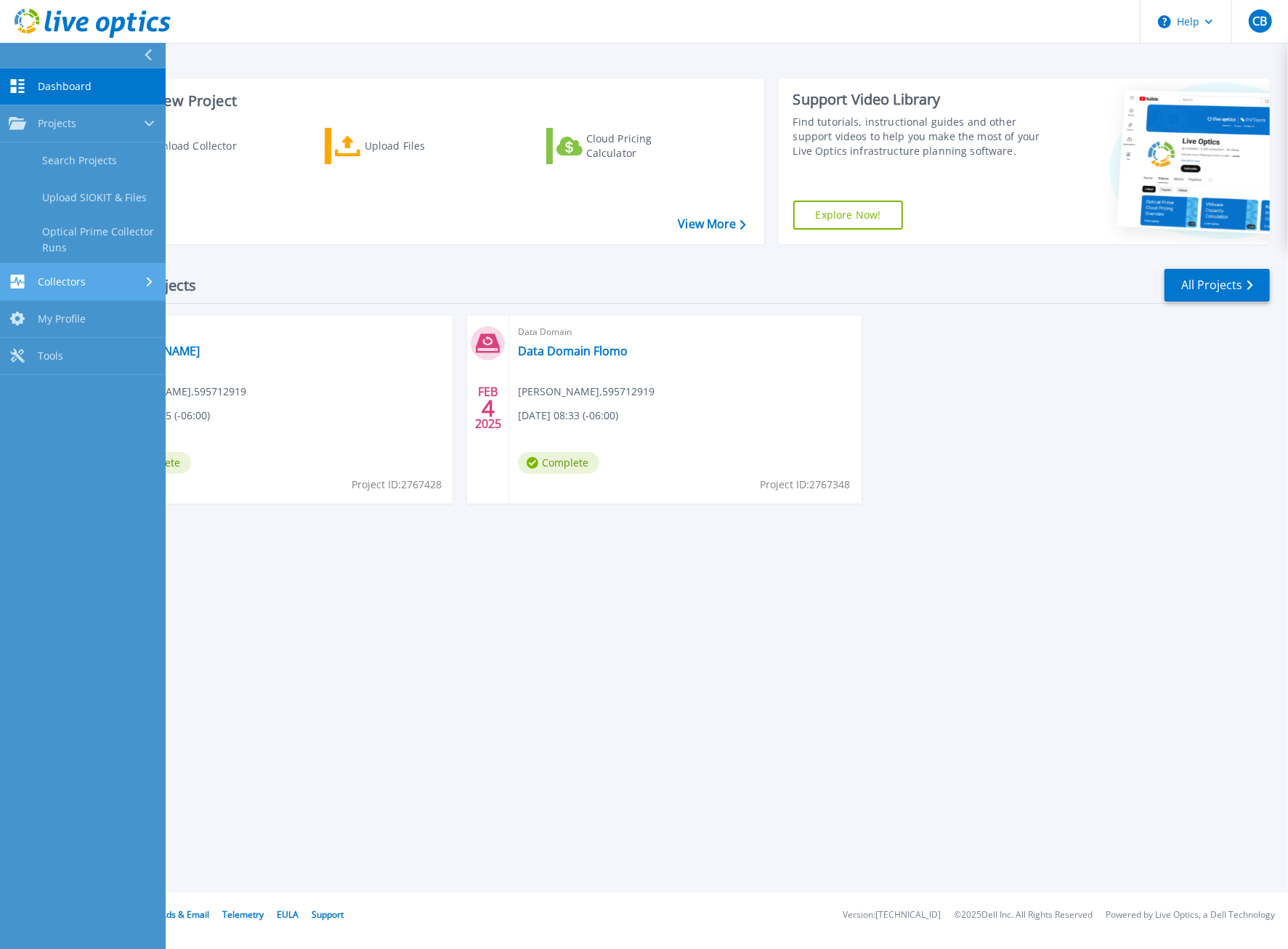
click at [59, 279] on span "Collectors" at bounding box center [61, 282] width 48 height 13
click at [58, 268] on span "My Profile" at bounding box center [61, 273] width 48 height 13
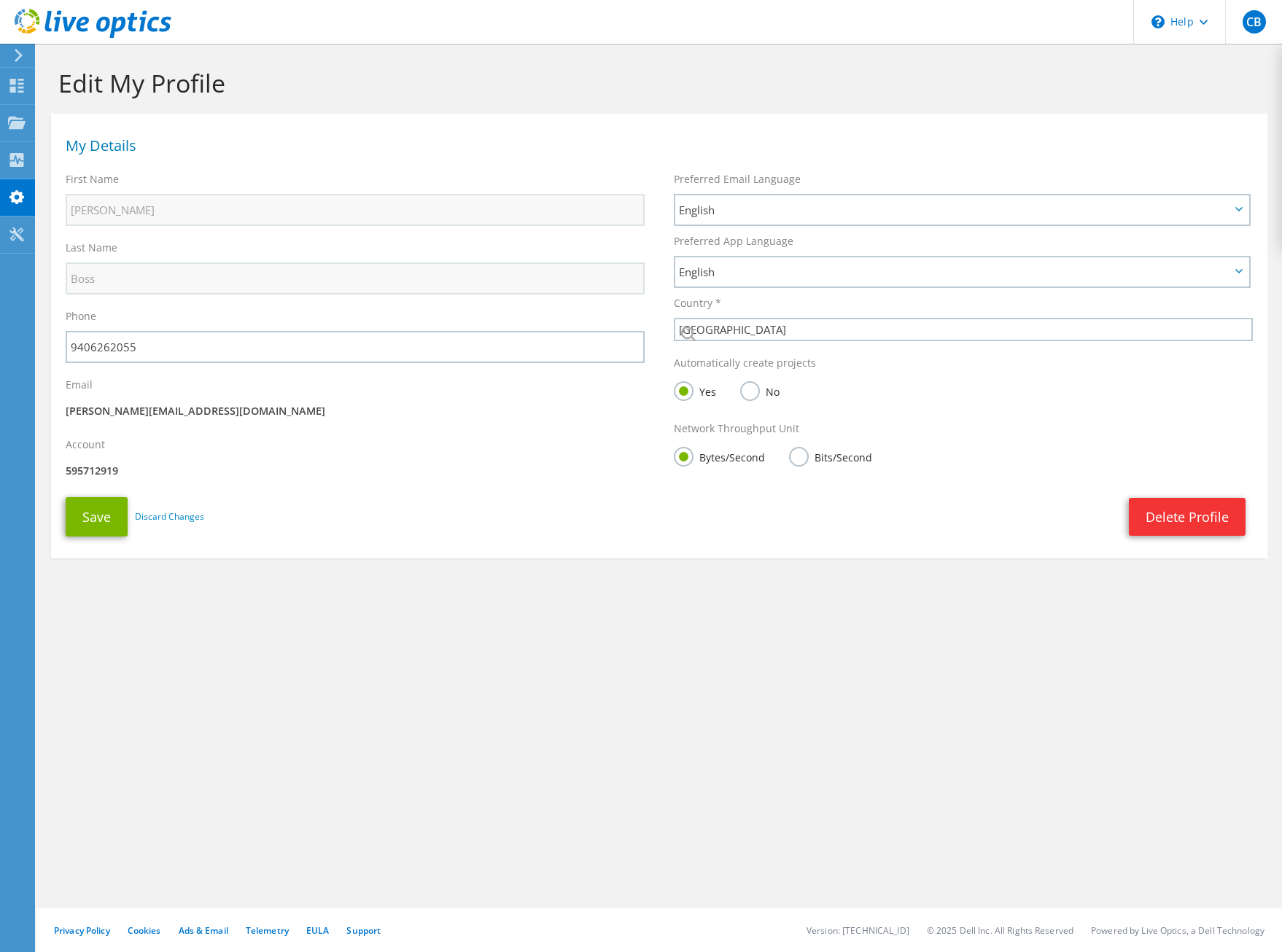
select select "224"
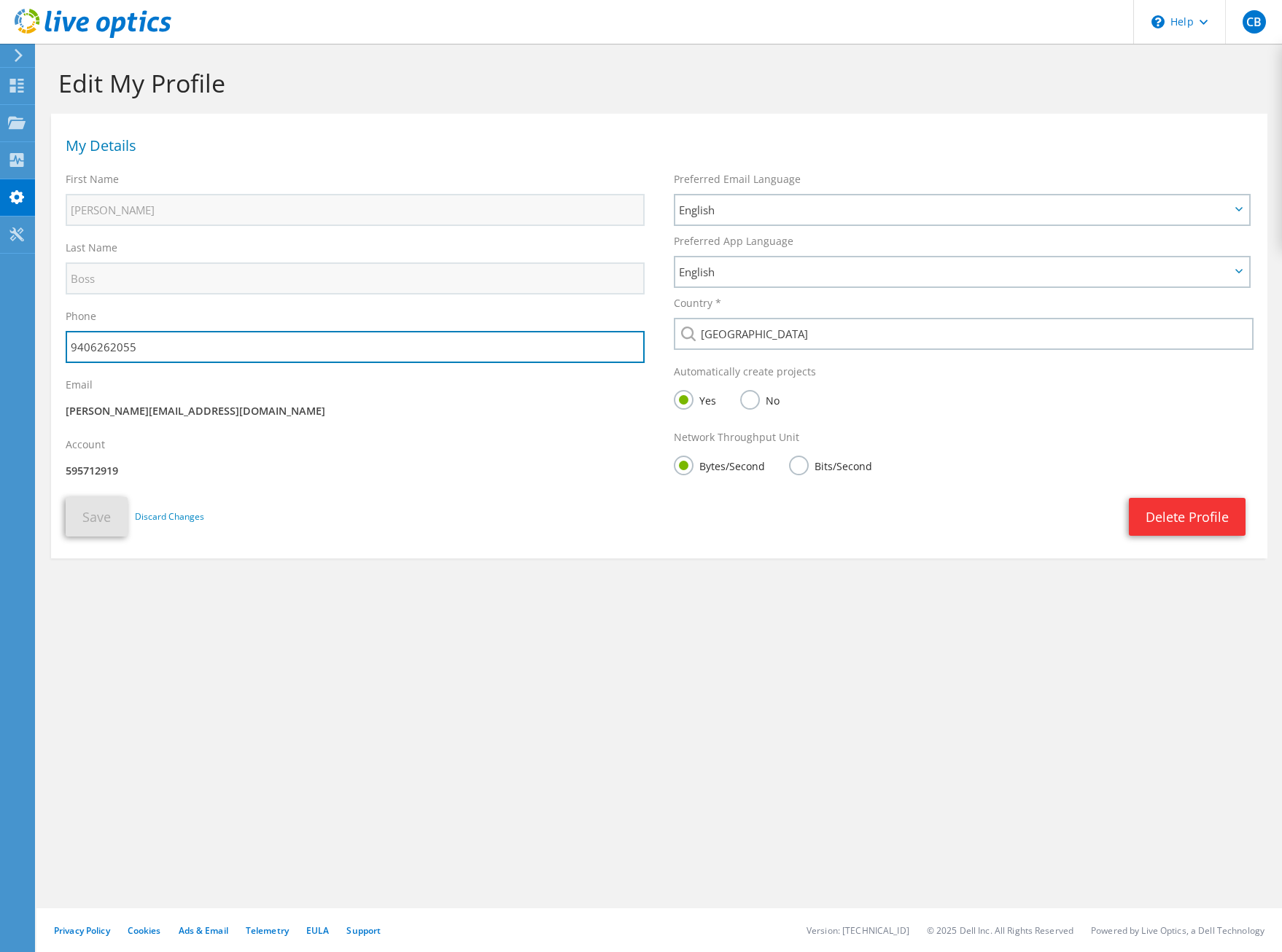
drag, startPoint x: 152, startPoint y: 353, endPoint x: 47, endPoint y: 339, distance: 105.9
click at [47, 339] on form "Edit My Profile My Details First Name [PERSON_NAME] Last Name Boss Phone 940626…" at bounding box center [659, 301] width 1232 height 514
type input "8"
type input "9728746054"
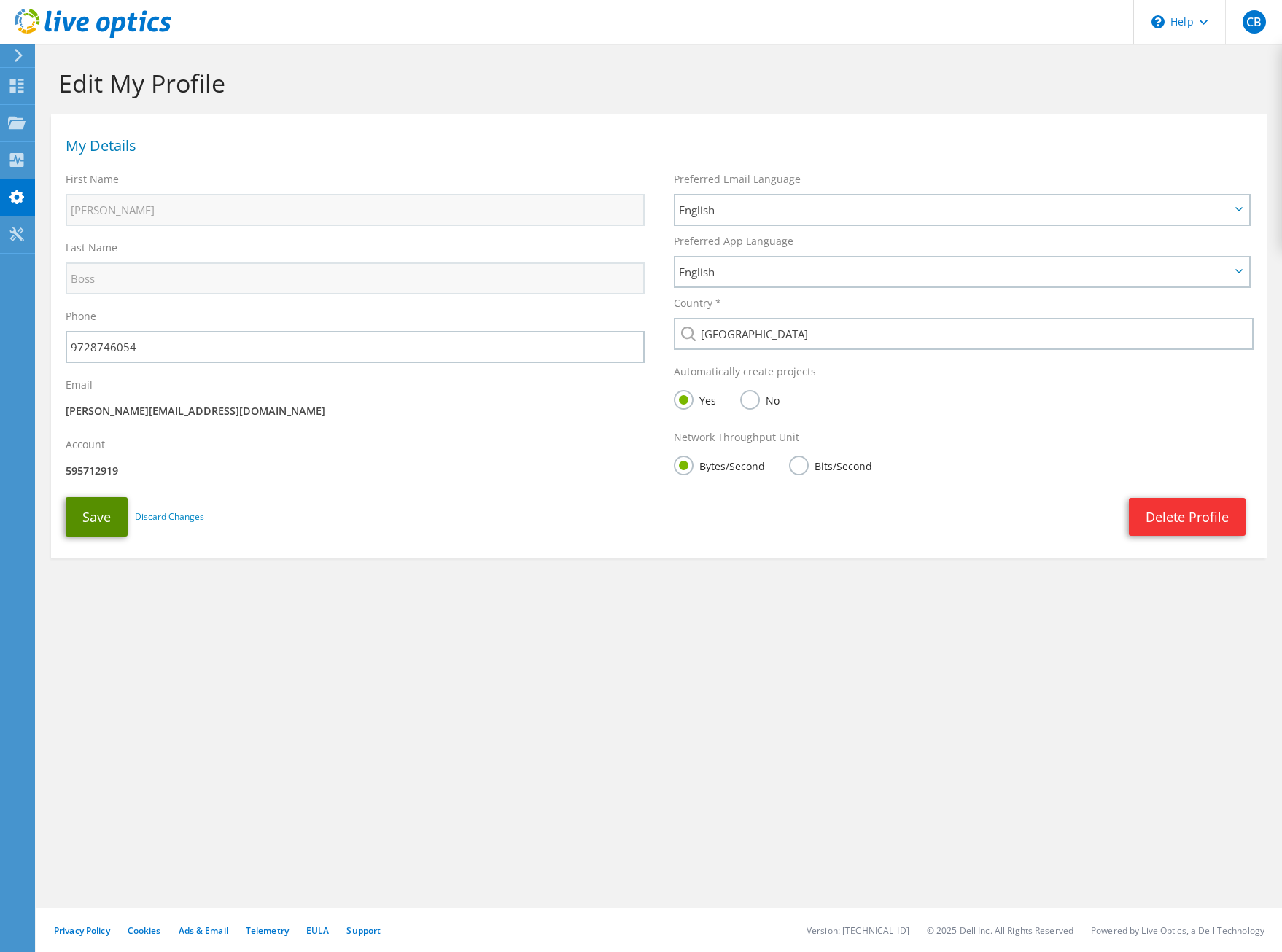
click at [77, 514] on button "Save" at bounding box center [97, 516] width 62 height 39
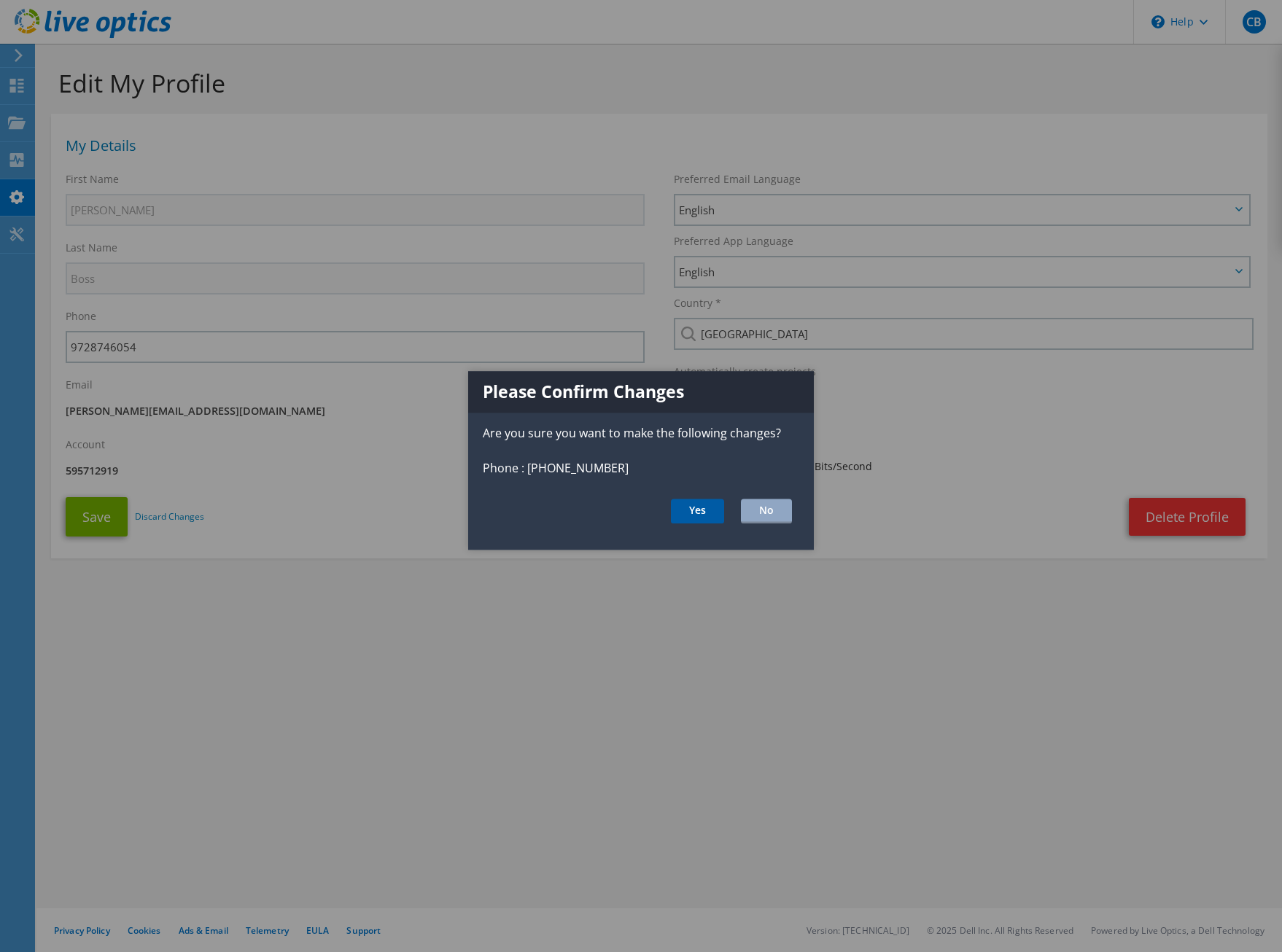
click at [693, 511] on button "Yes" at bounding box center [698, 511] width 53 height 25
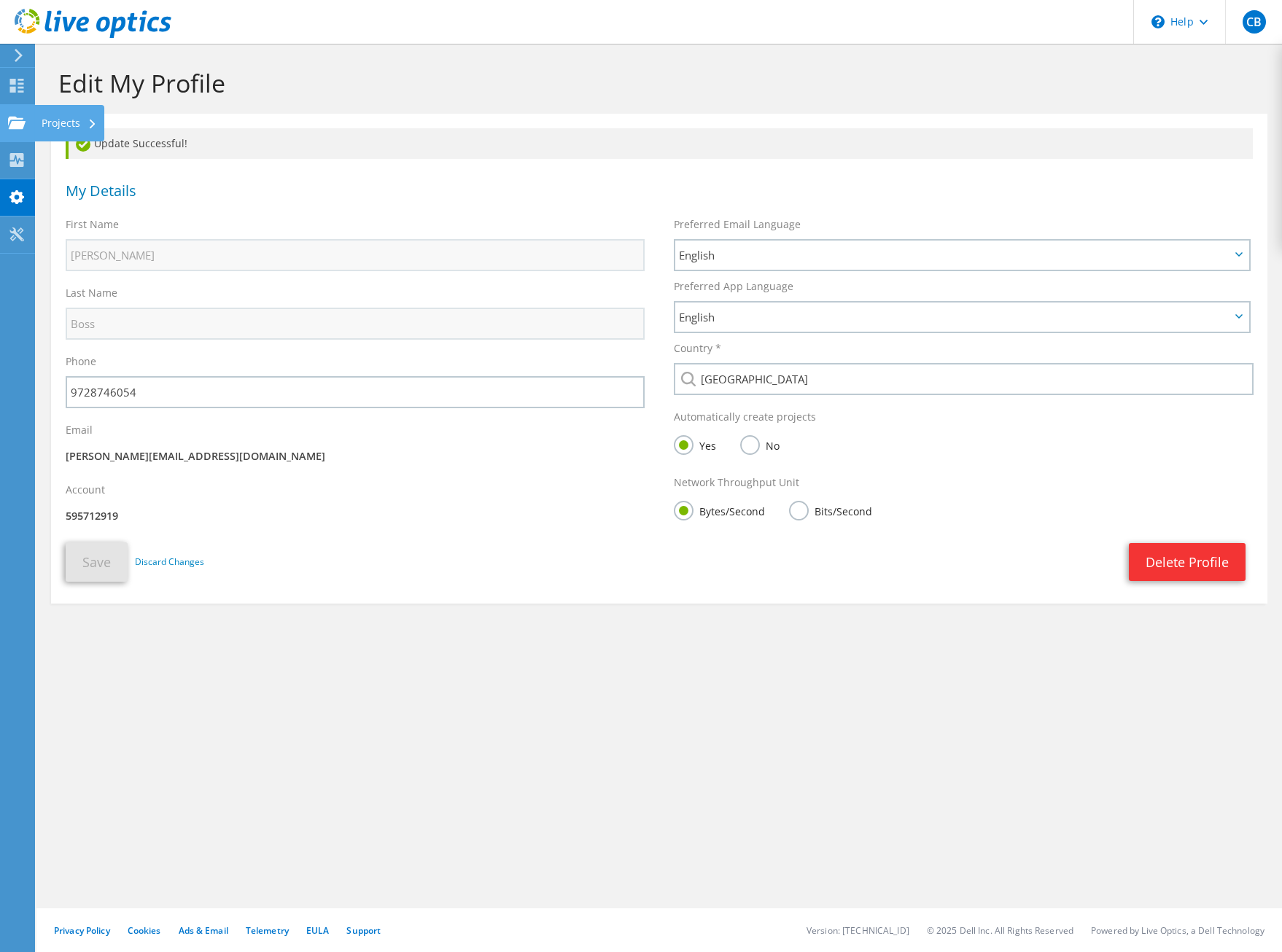
click at [19, 126] on use at bounding box center [16, 123] width 17 height 13
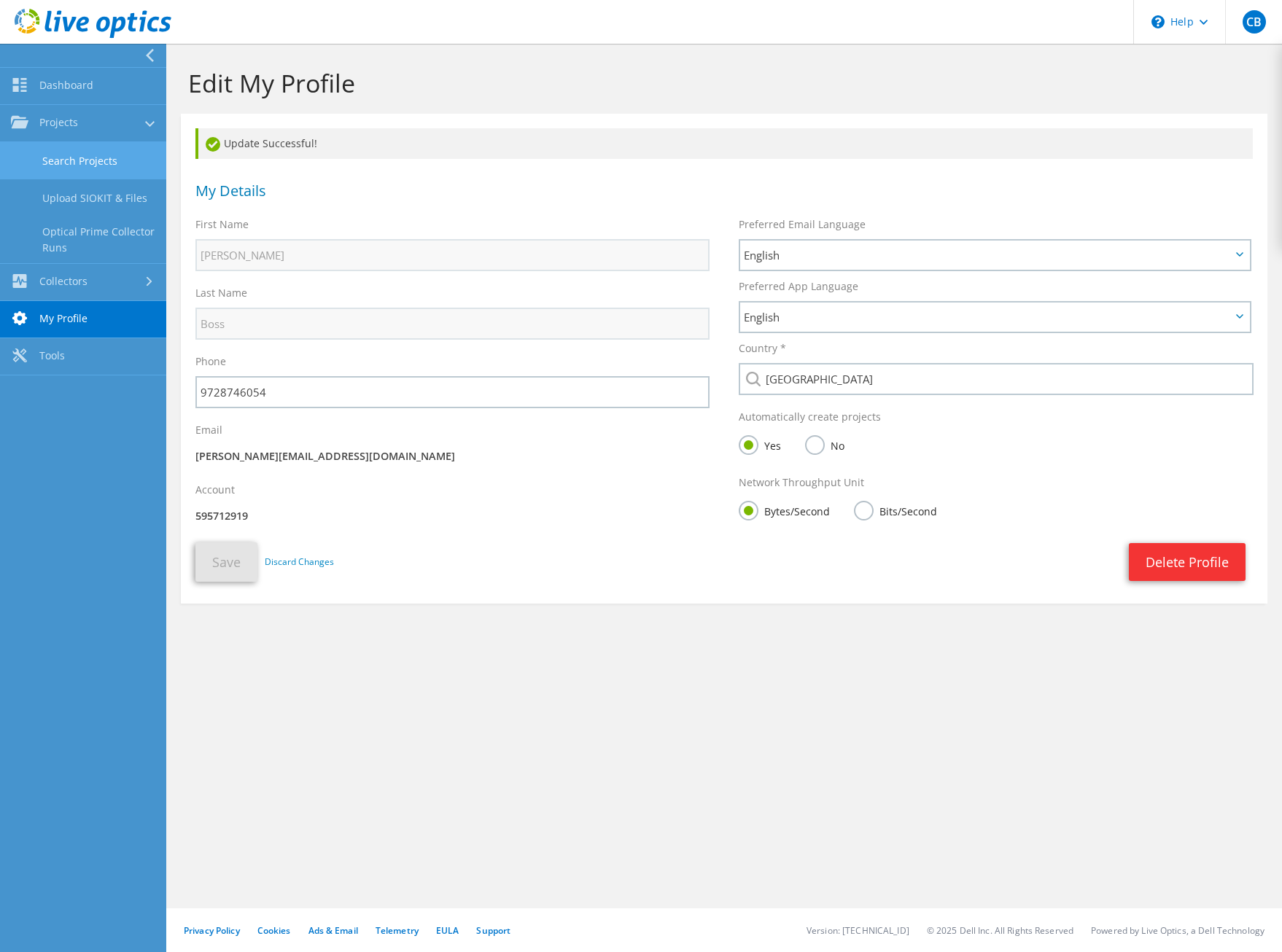
click at [70, 162] on link "Search Projects" at bounding box center [83, 160] width 167 height 38
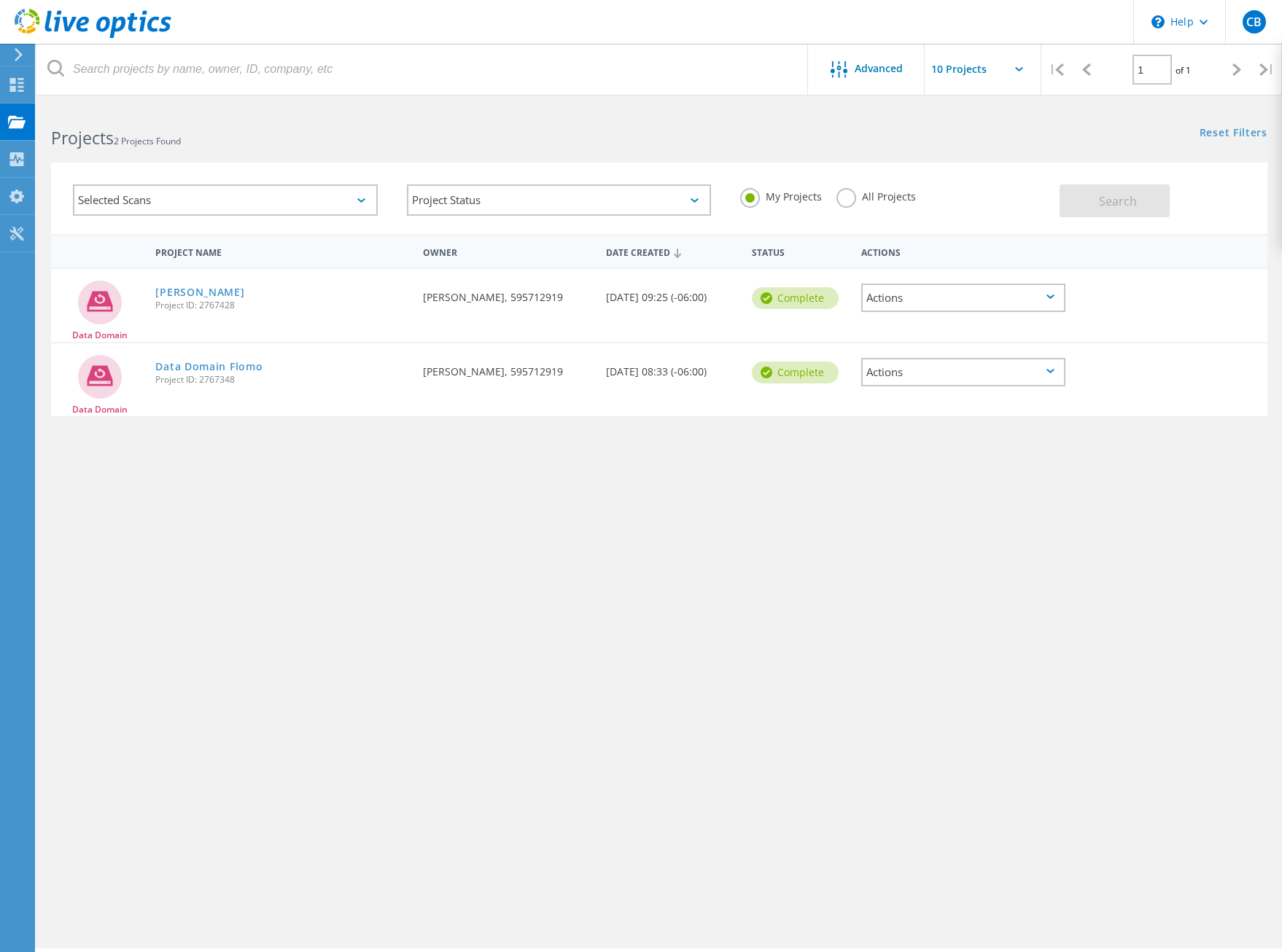
click at [932, 302] on div "Actions" at bounding box center [963, 298] width 204 height 28
click at [898, 493] on div "Project Name Owner Date Created Status Actions Data Domain DD Flomo Project ID:…" at bounding box center [659, 424] width 1217 height 379
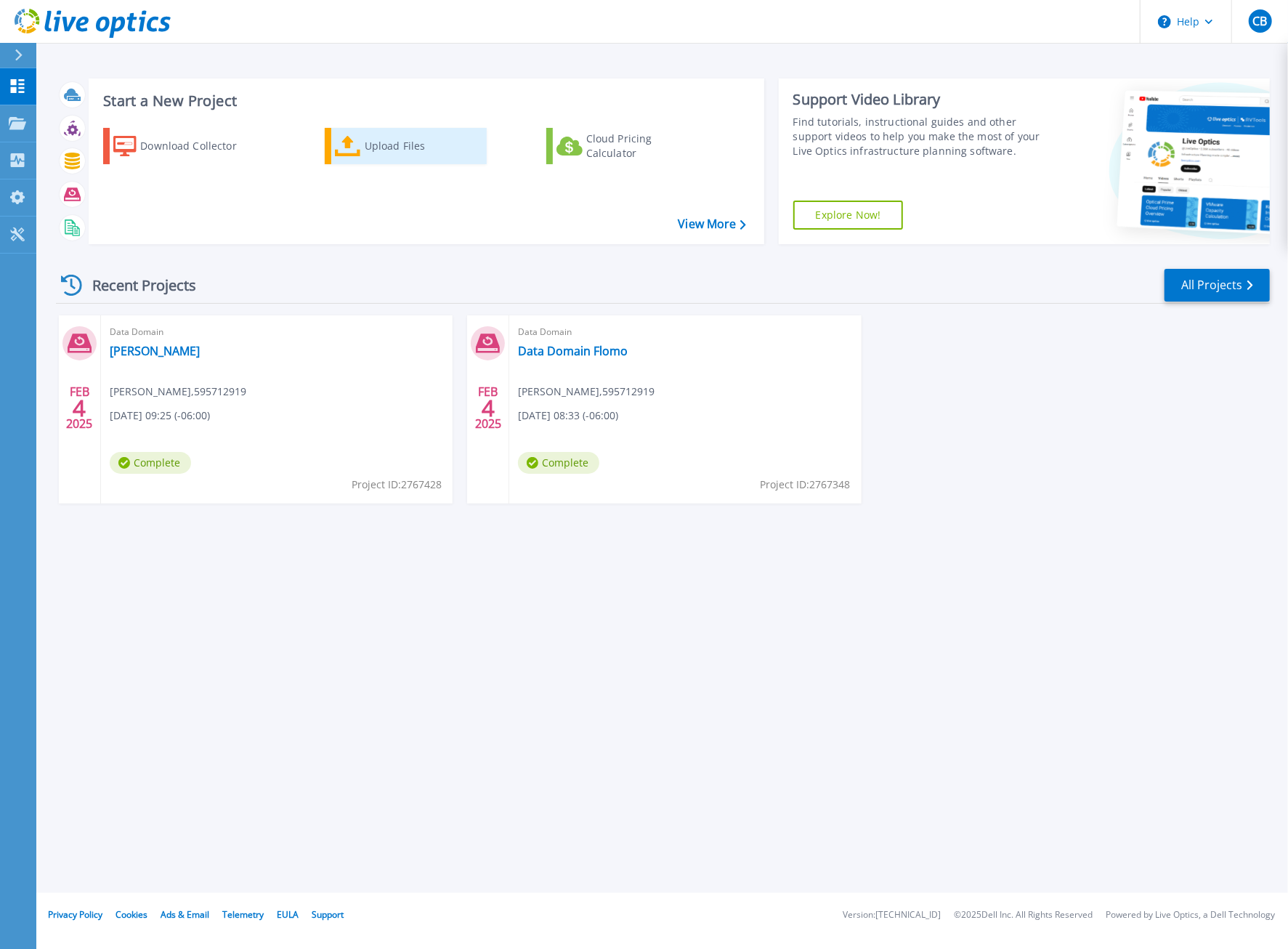
click at [387, 144] on div "Upload Files" at bounding box center [422, 146] width 116 height 29
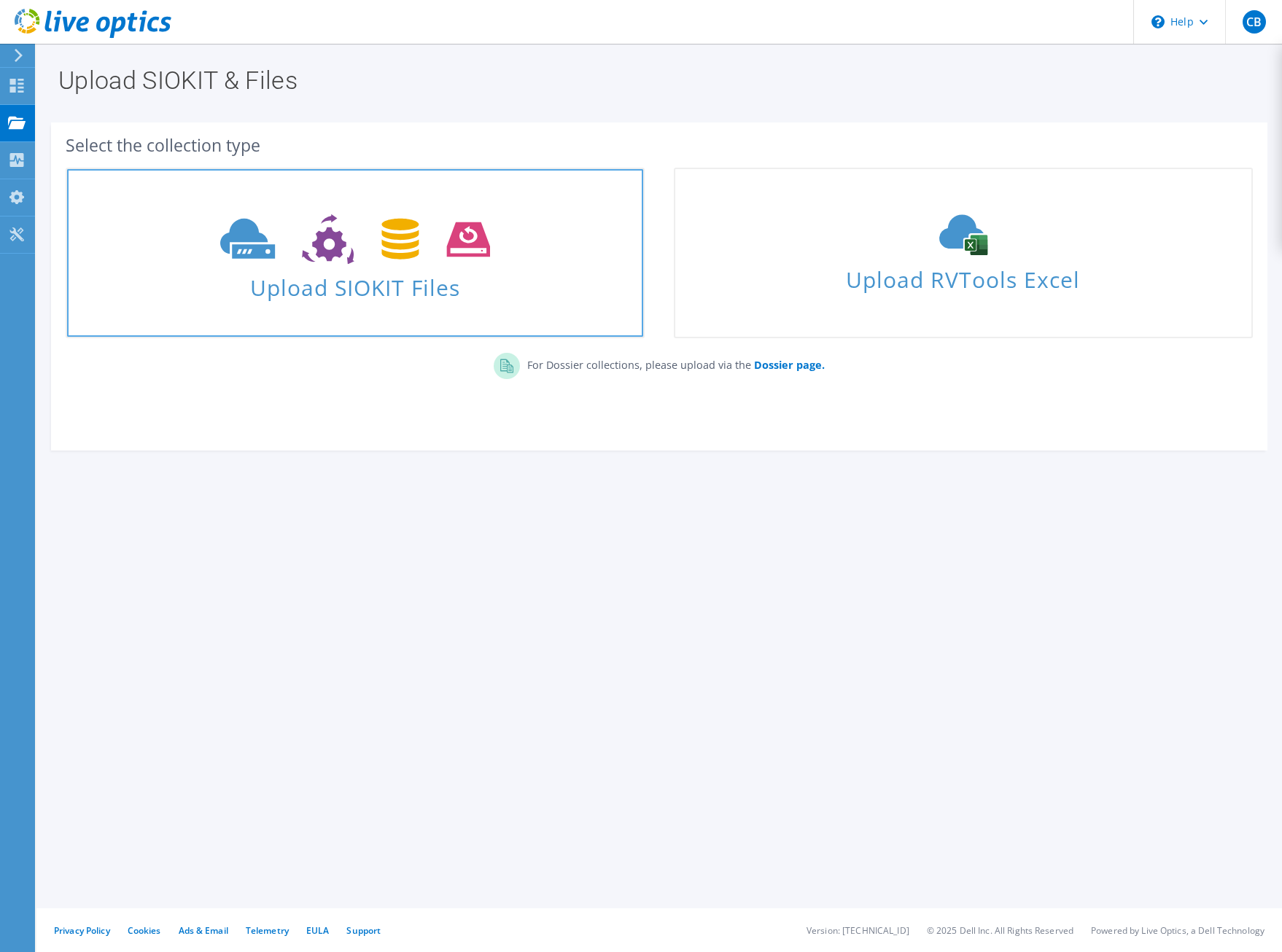
drag, startPoint x: 0, startPoint y: 0, endPoint x: 352, endPoint y: 233, distance: 422.1
click at [352, 233] on icon at bounding box center [355, 239] width 269 height 50
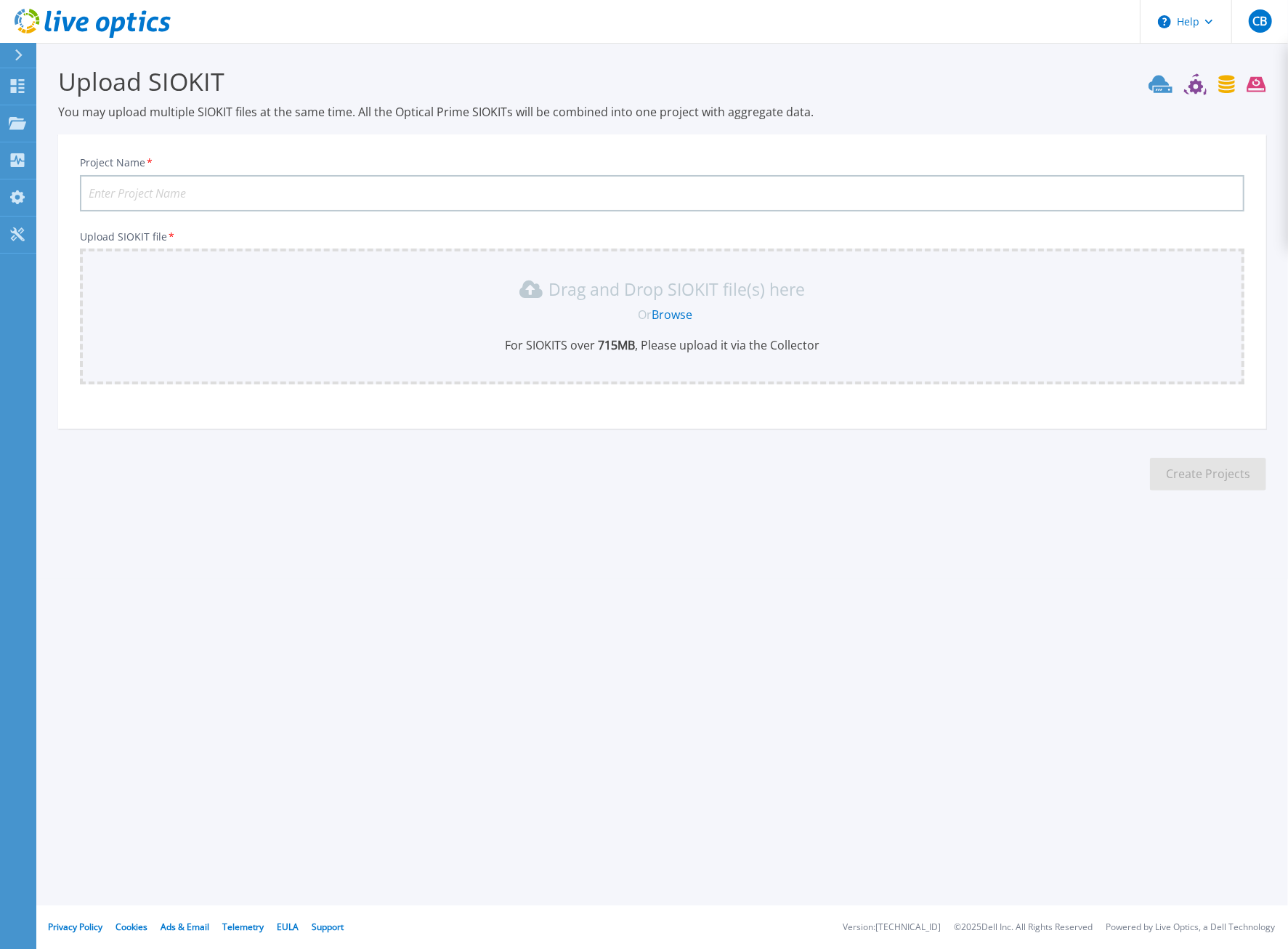
click at [203, 190] on input "Project Name *" at bounding box center [662, 193] width 1165 height 36
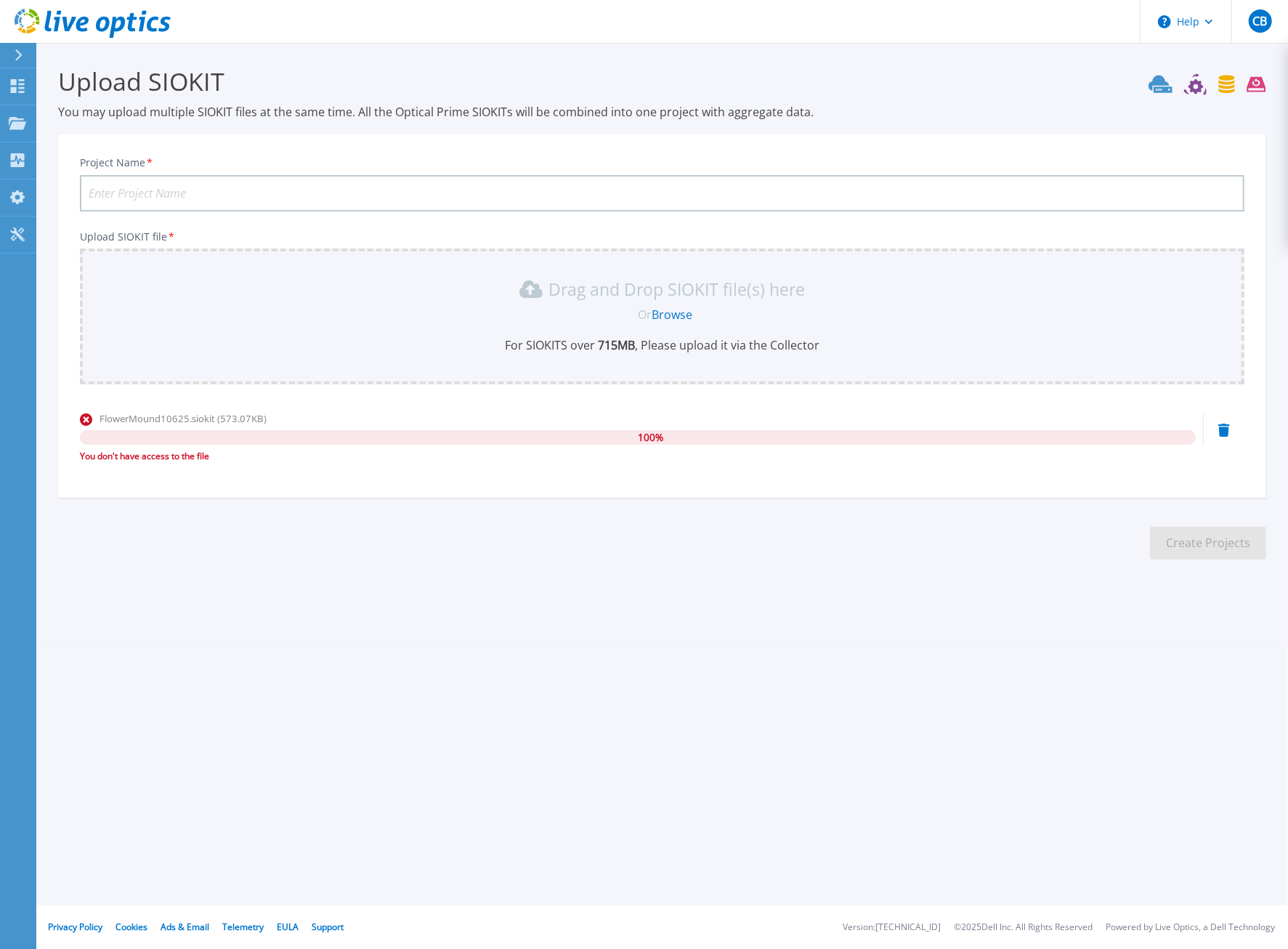
click at [366, 194] on input "Project Name *" at bounding box center [662, 193] width 1165 height 36
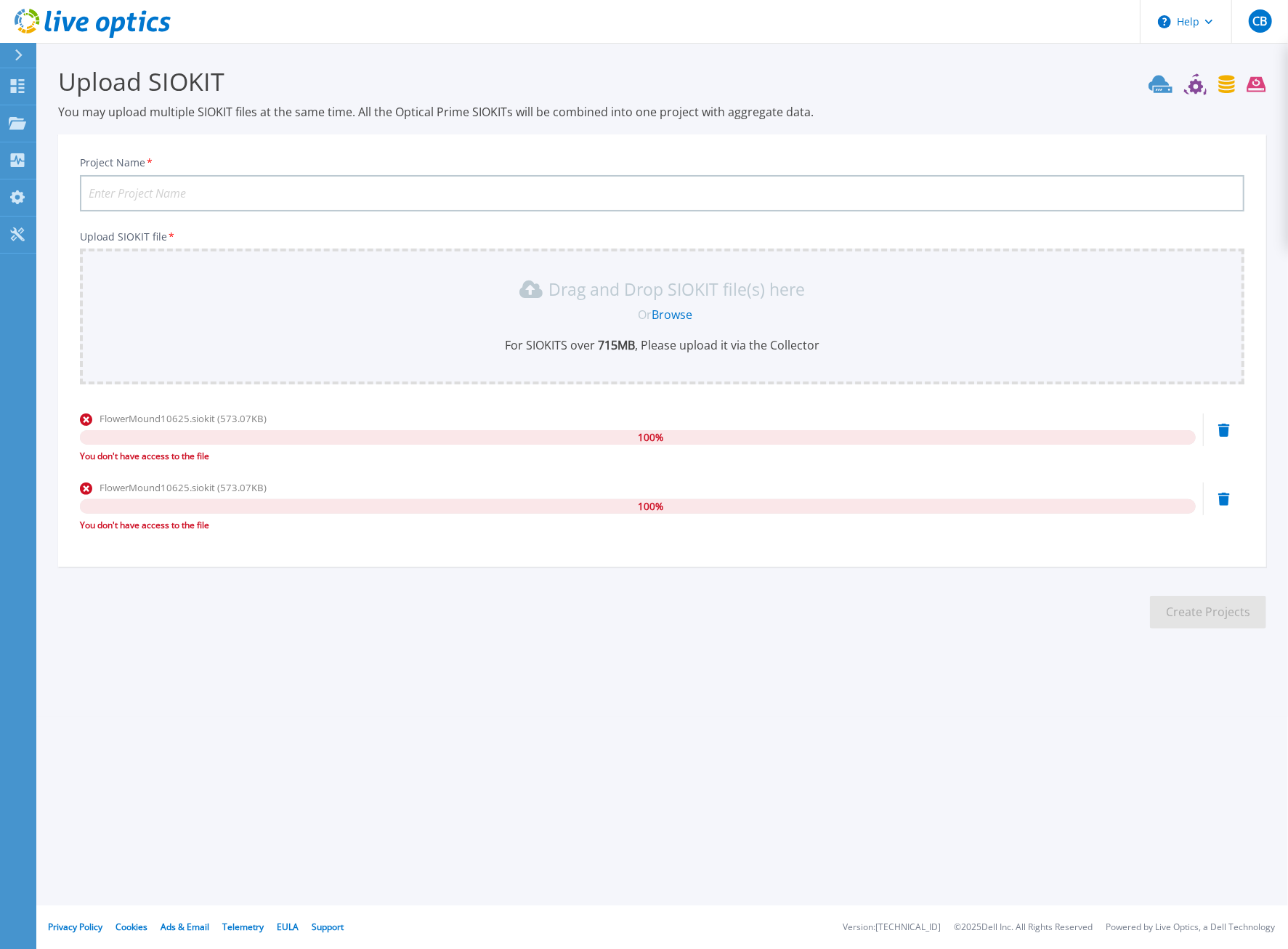
click at [1226, 433] on icon at bounding box center [1224, 430] width 12 height 13
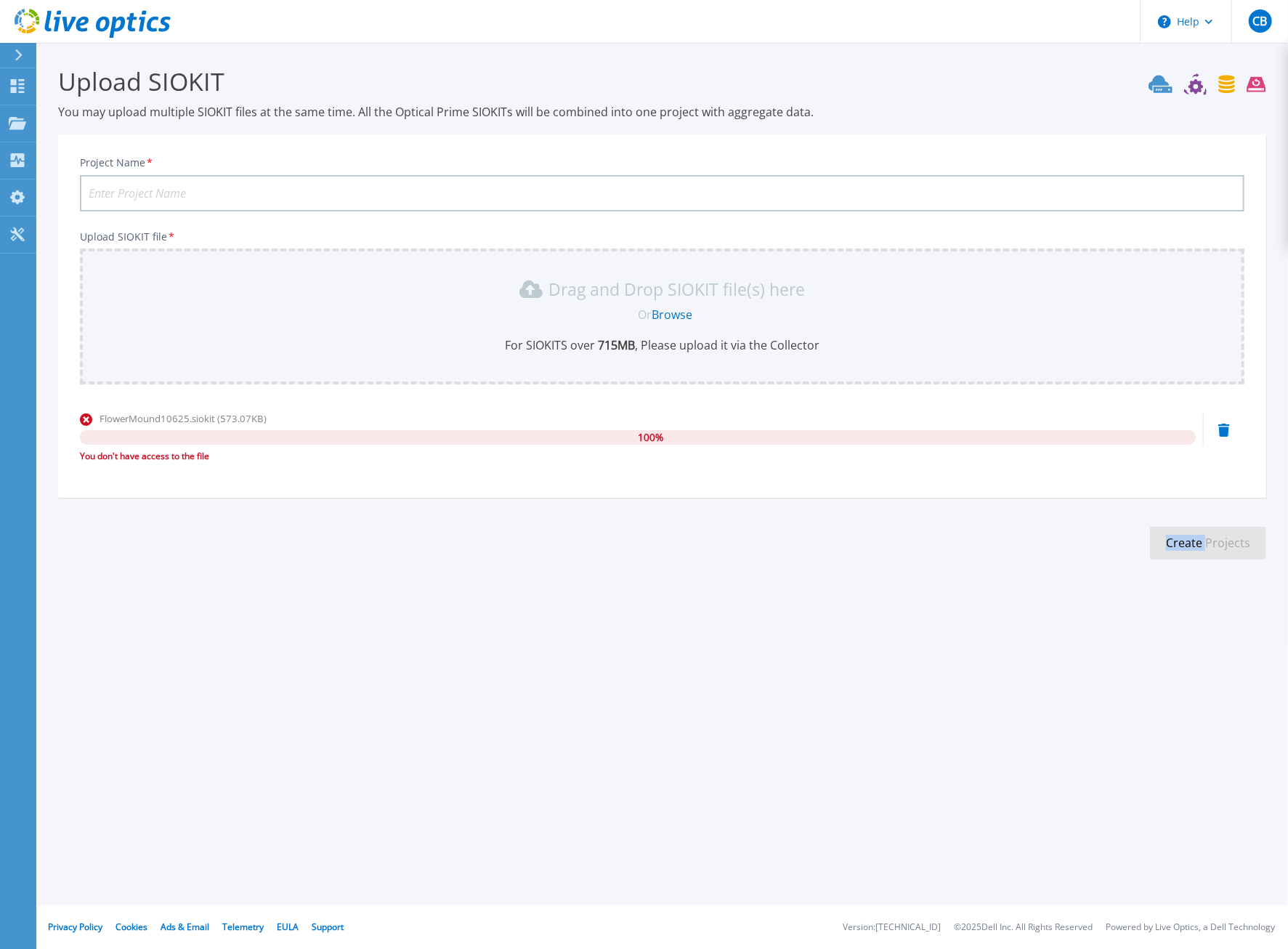
click at [1226, 433] on icon at bounding box center [1224, 430] width 12 height 13
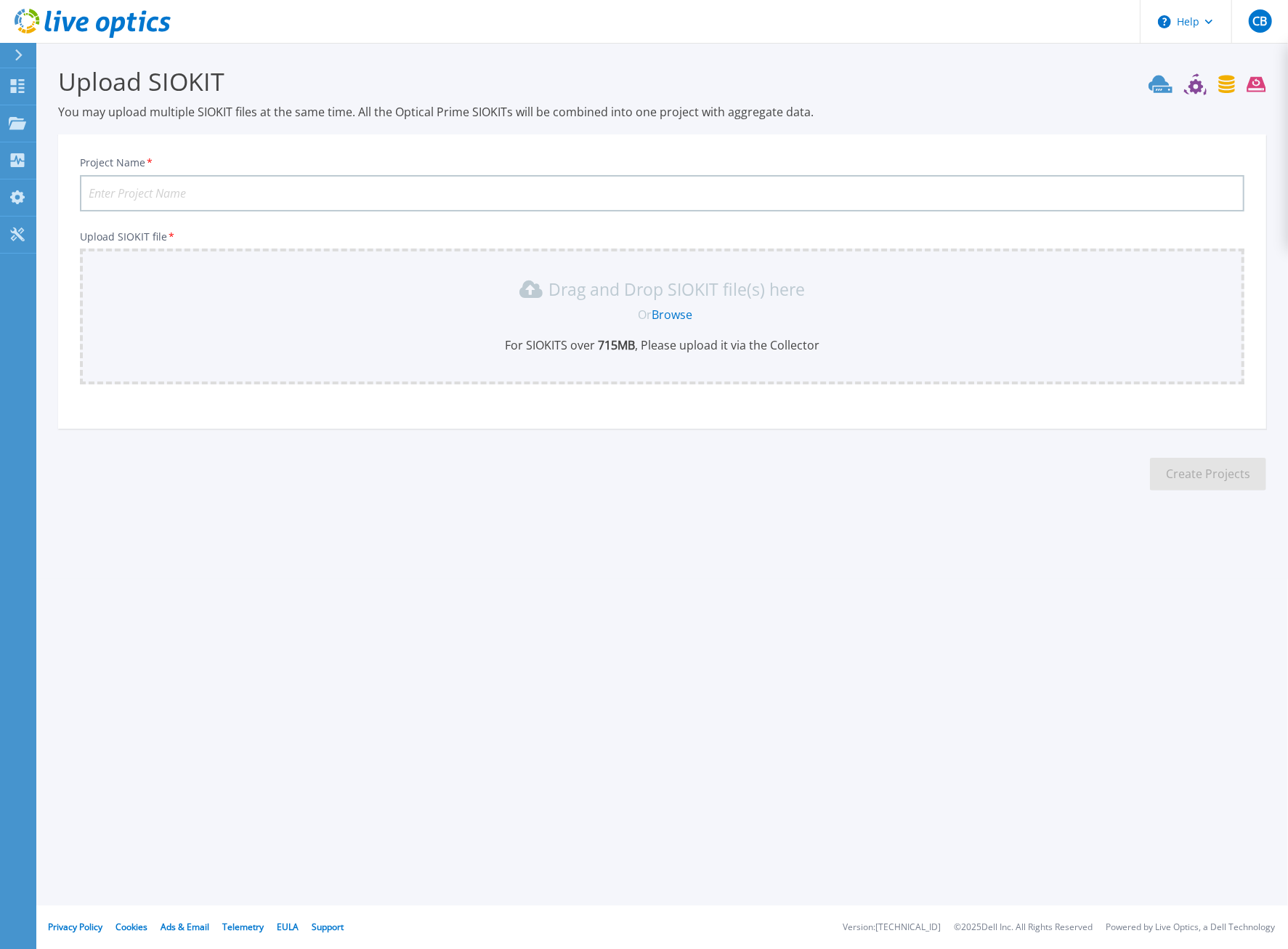
click at [671, 313] on link "Browse" at bounding box center [671, 315] width 41 height 16
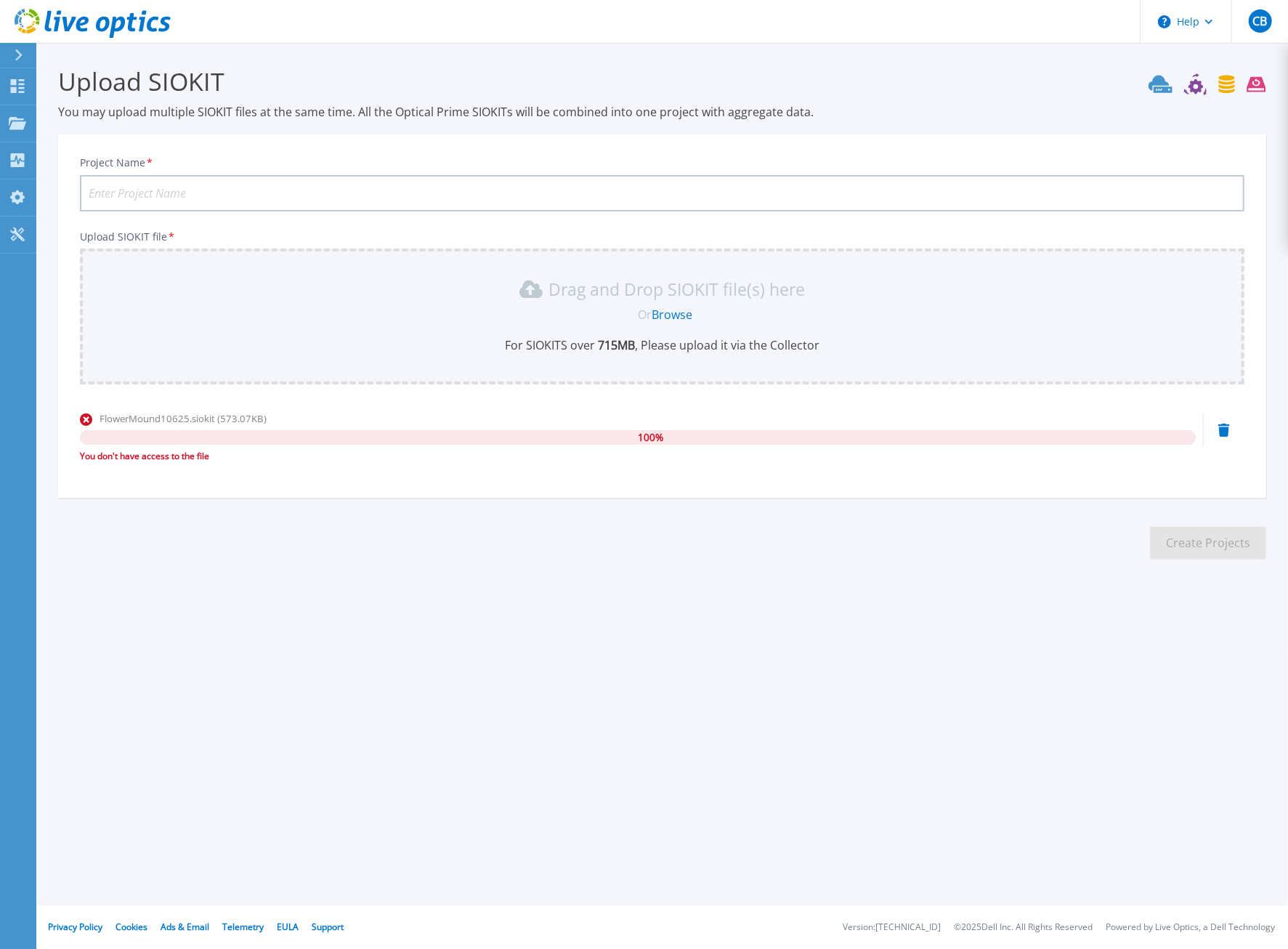
click at [161, 195] on input "Project Name *" at bounding box center [662, 193] width 1165 height 36
type input "Collection 10625"
click at [971, 474] on div "FlowerMound10625.siokit (573.07KB) 100 % You don't have access to the file" at bounding box center [638, 443] width 1116 height 62
click at [1226, 428] on icon at bounding box center [1224, 430] width 12 height 13
click at [1220, 428] on icon at bounding box center [1224, 430] width 12 height 13
